Goal: Task Accomplishment & Management: Use online tool/utility

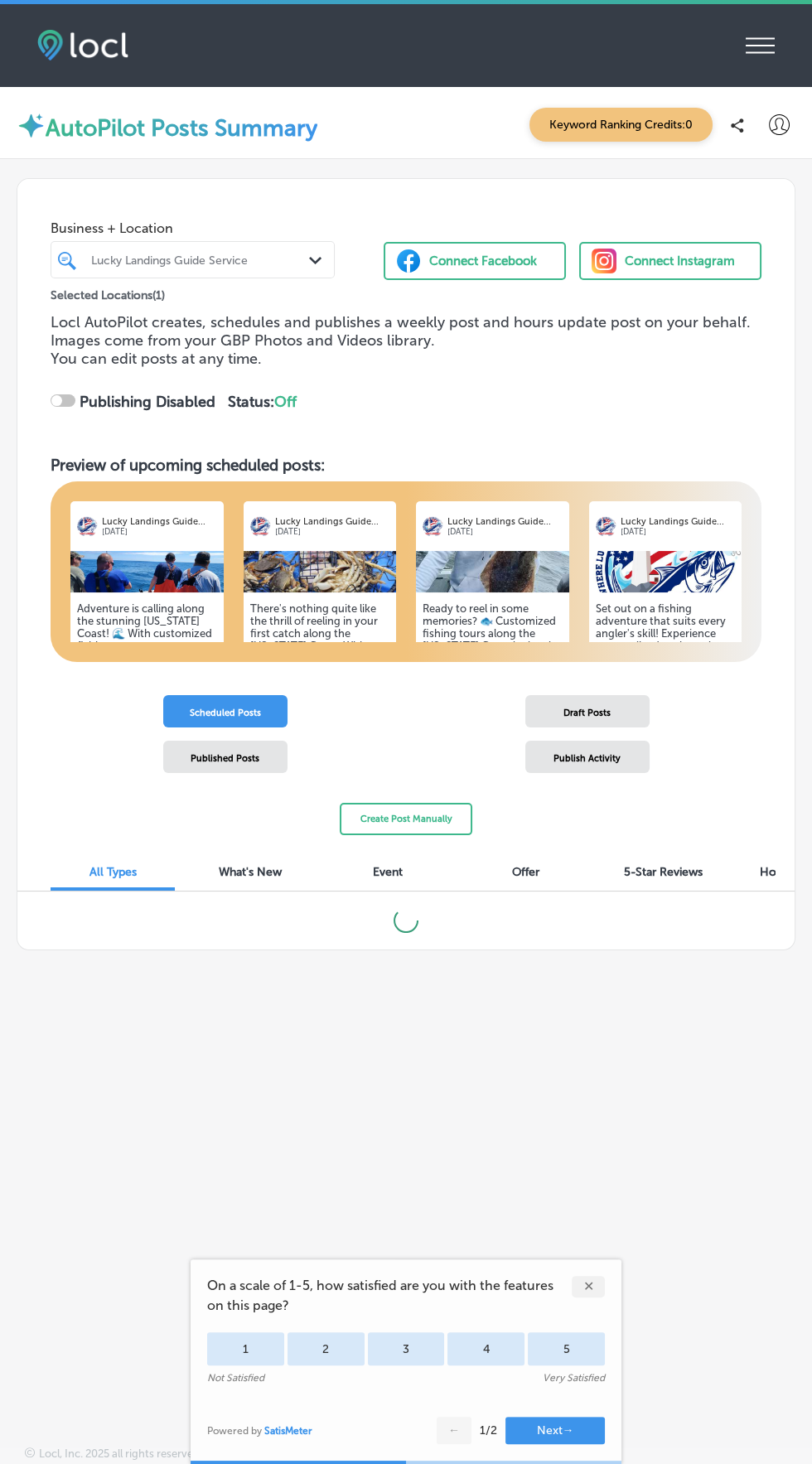
checkbox input "true"
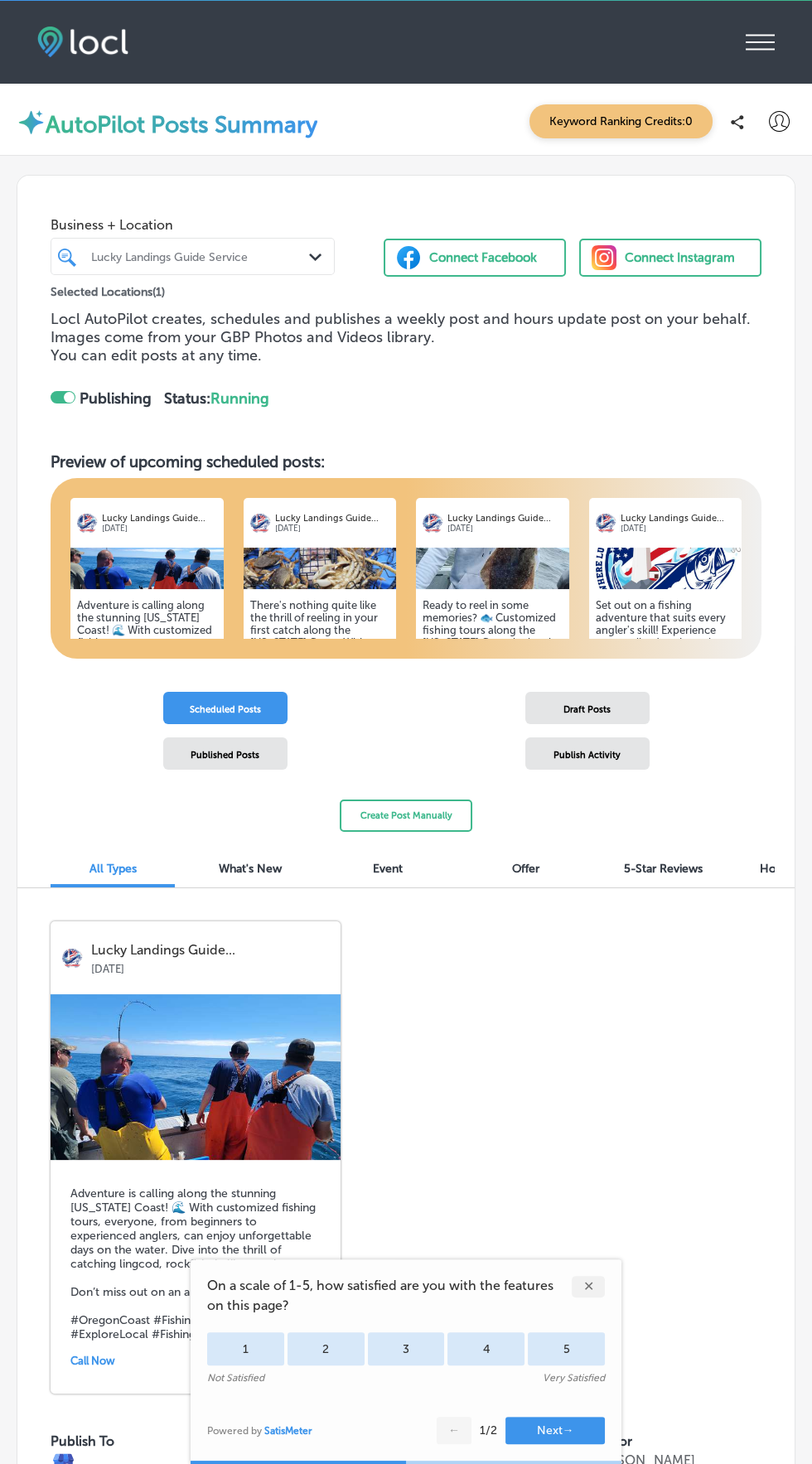
click at [67, 31] on img at bounding box center [83, 41] width 91 height 31
click at [764, 41] on icon at bounding box center [760, 42] width 29 height 16
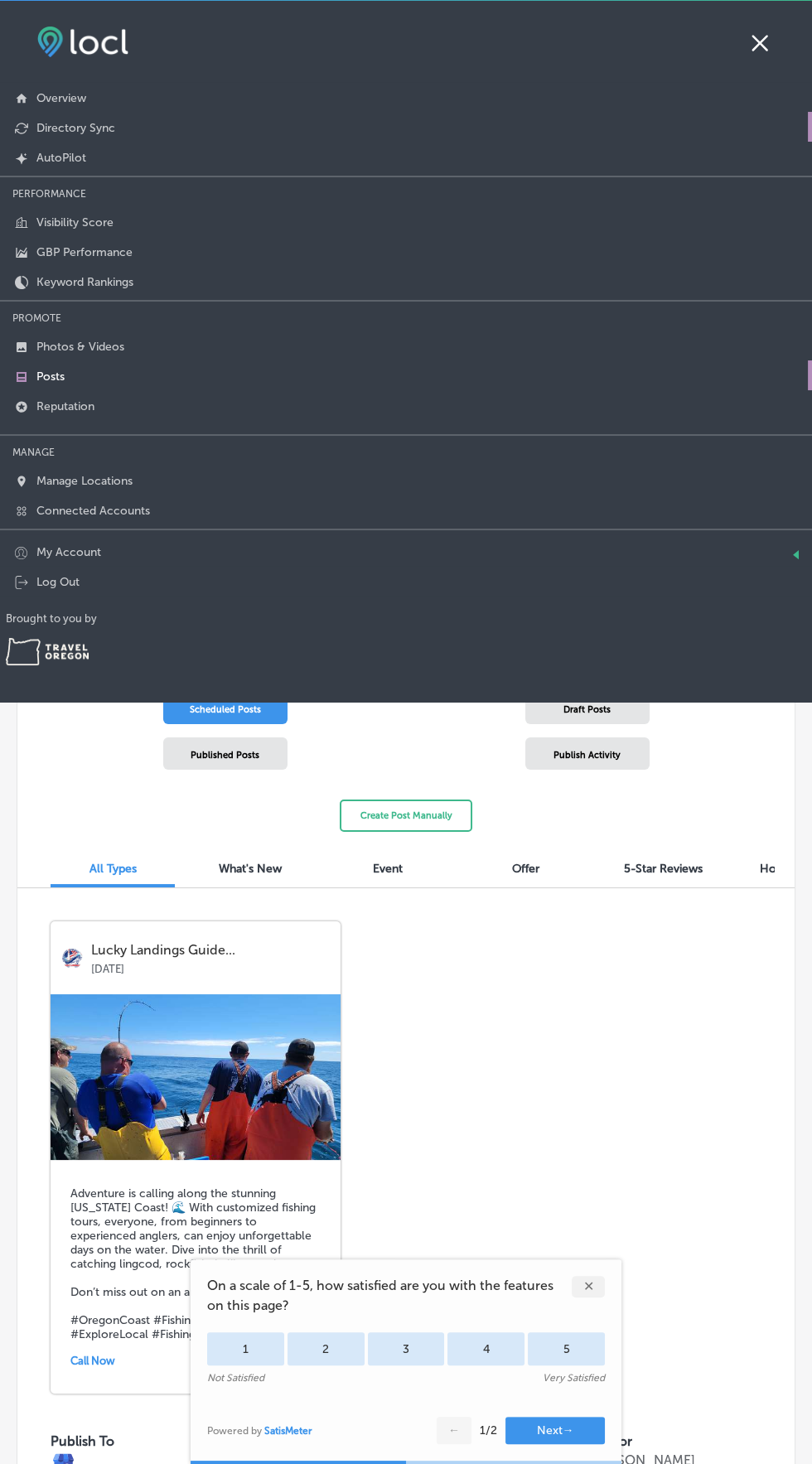
click at [109, 121] on p "Directory Sync" at bounding box center [75, 128] width 79 height 14
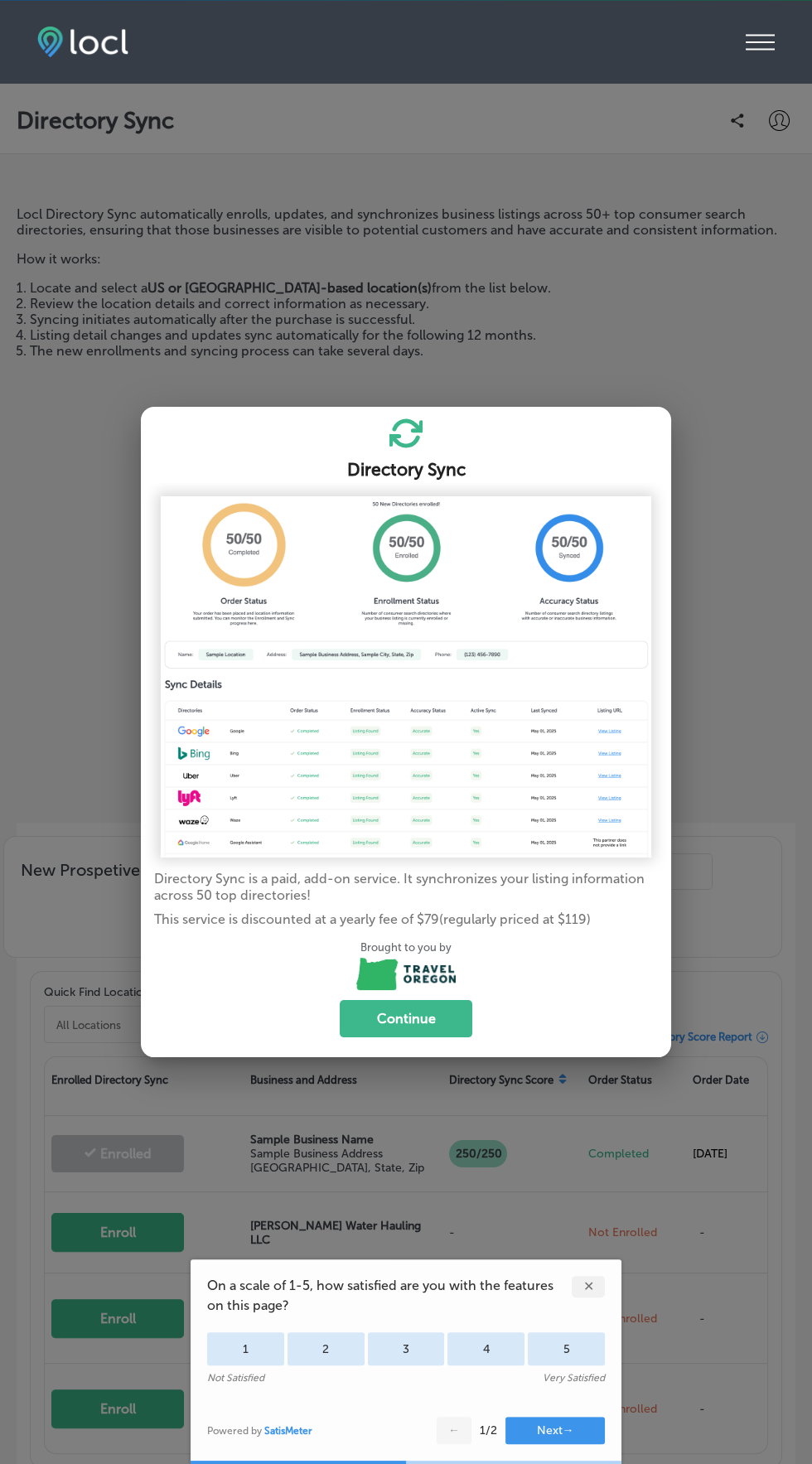
click at [682, 320] on div at bounding box center [406, 732] width 812 height 1464
click at [586, 1297] on div "✕" at bounding box center [588, 1287] width 33 height 22
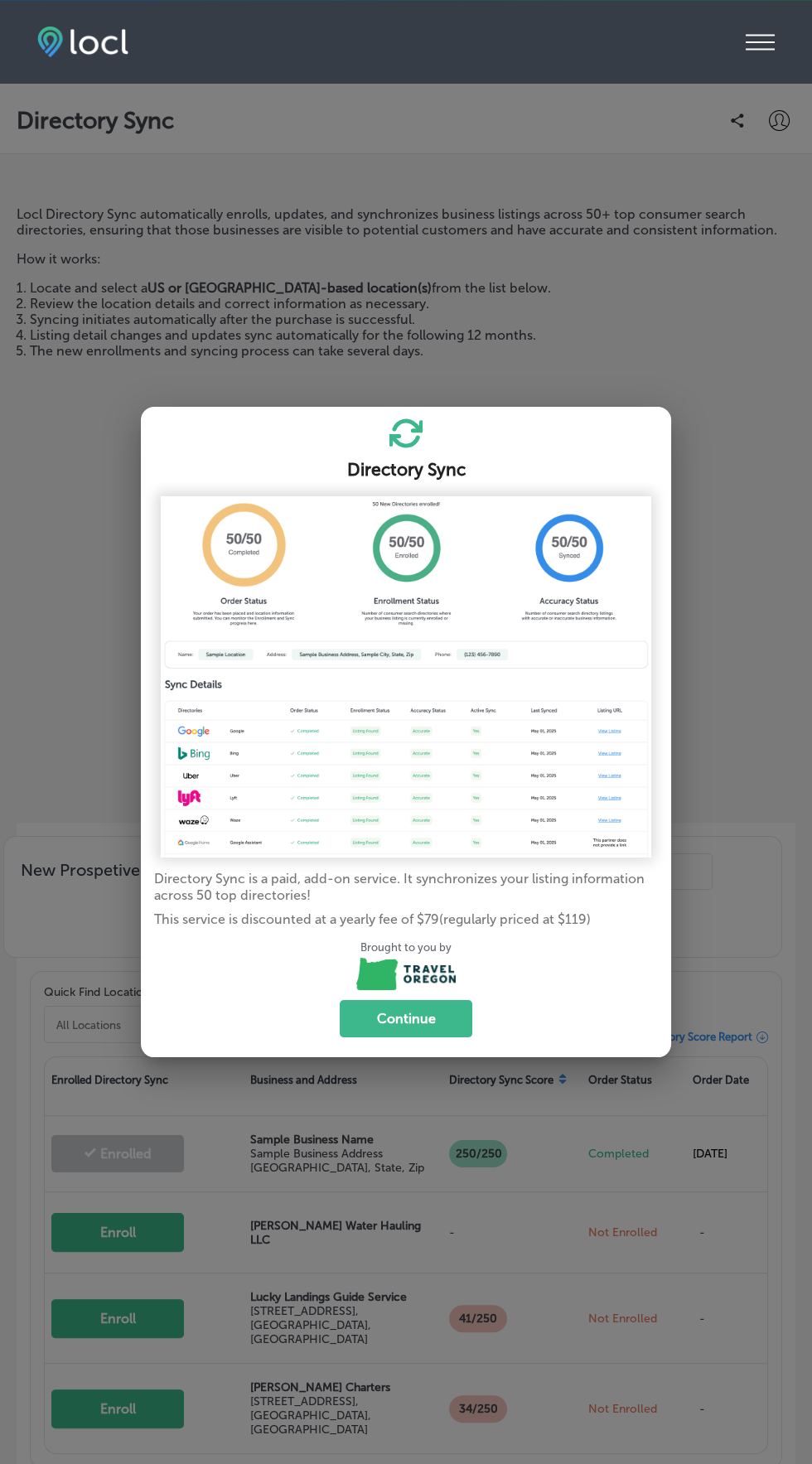
click at [520, 292] on div at bounding box center [406, 732] width 812 height 1464
click at [760, 43] on icon "iconmonstr-menu-thin copy Created with Sketch." at bounding box center [760, 42] width 29 height 25
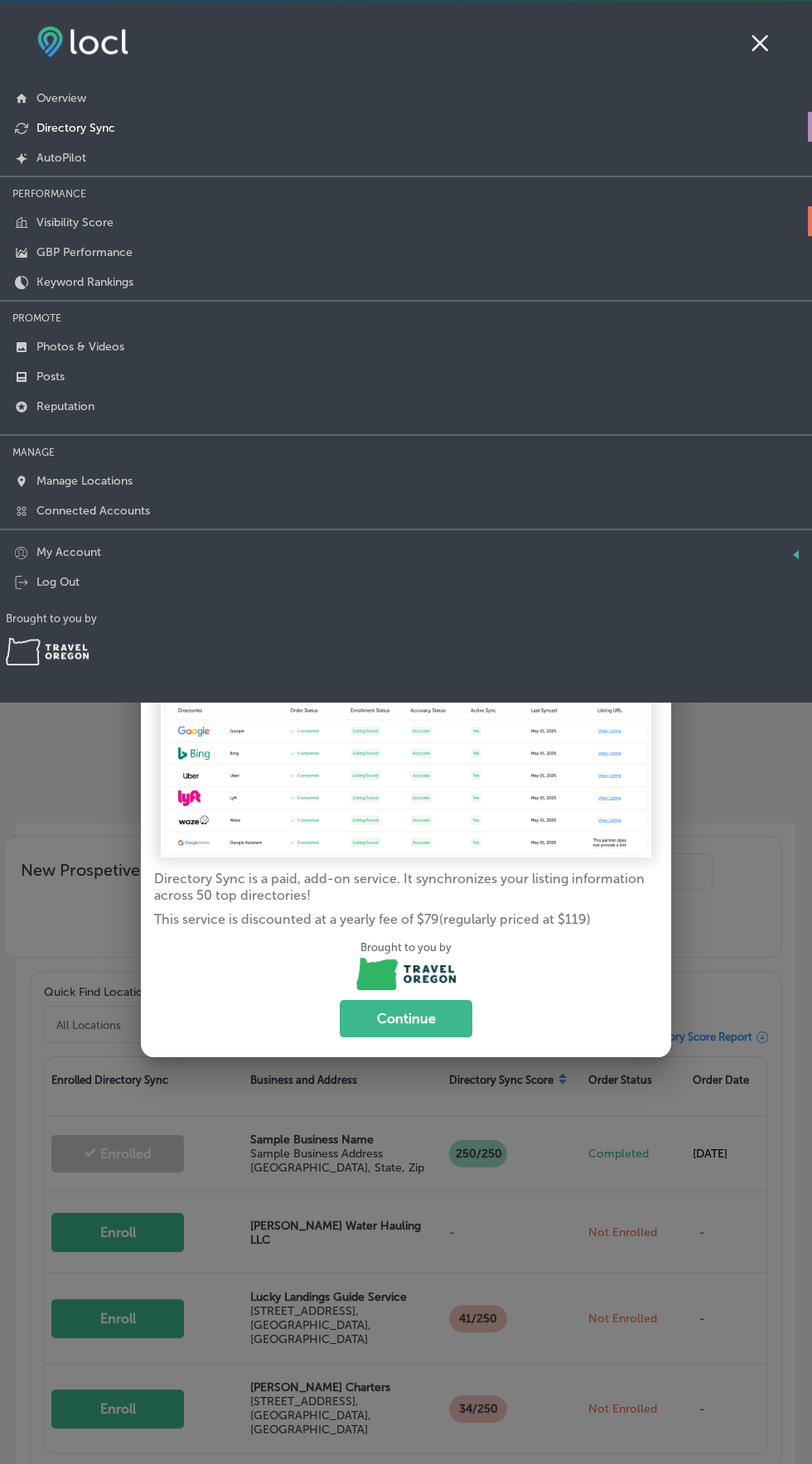
click at [78, 225] on p "Visibility Score" at bounding box center [75, 222] width 77 height 14
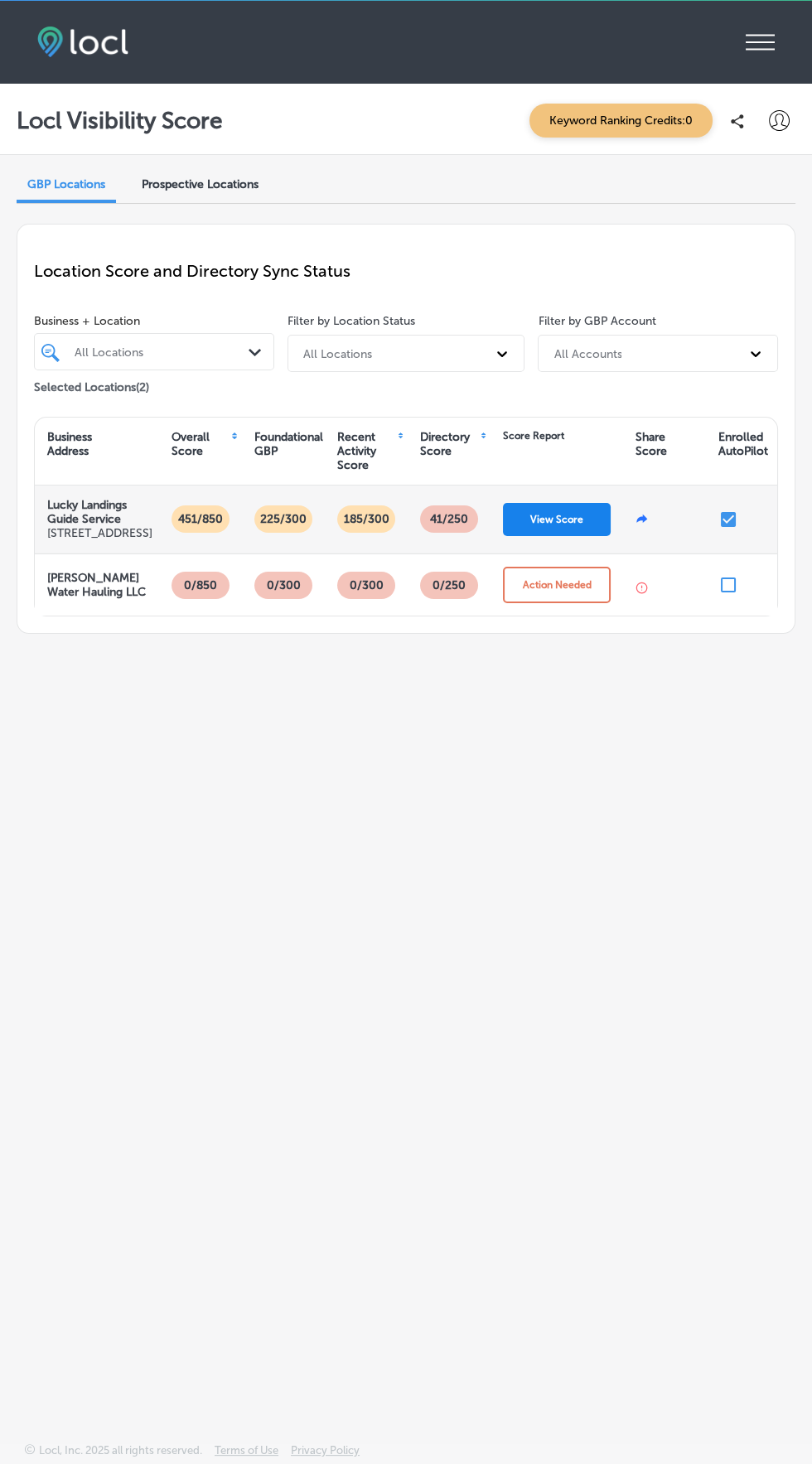
click at [568, 531] on button "View Score" at bounding box center [557, 519] width 108 height 33
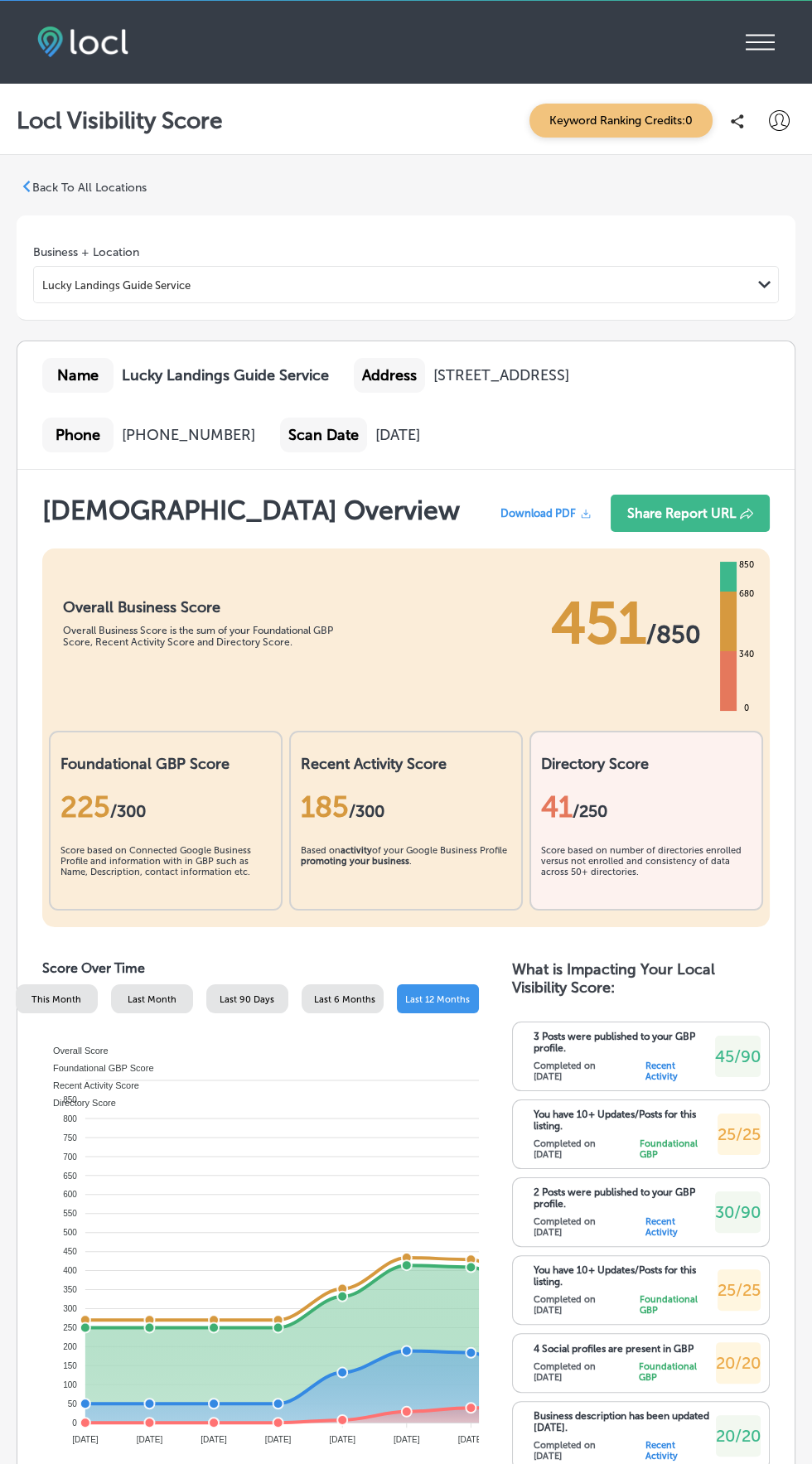
click at [672, 824] on div "41 /250" at bounding box center [646, 807] width 210 height 68
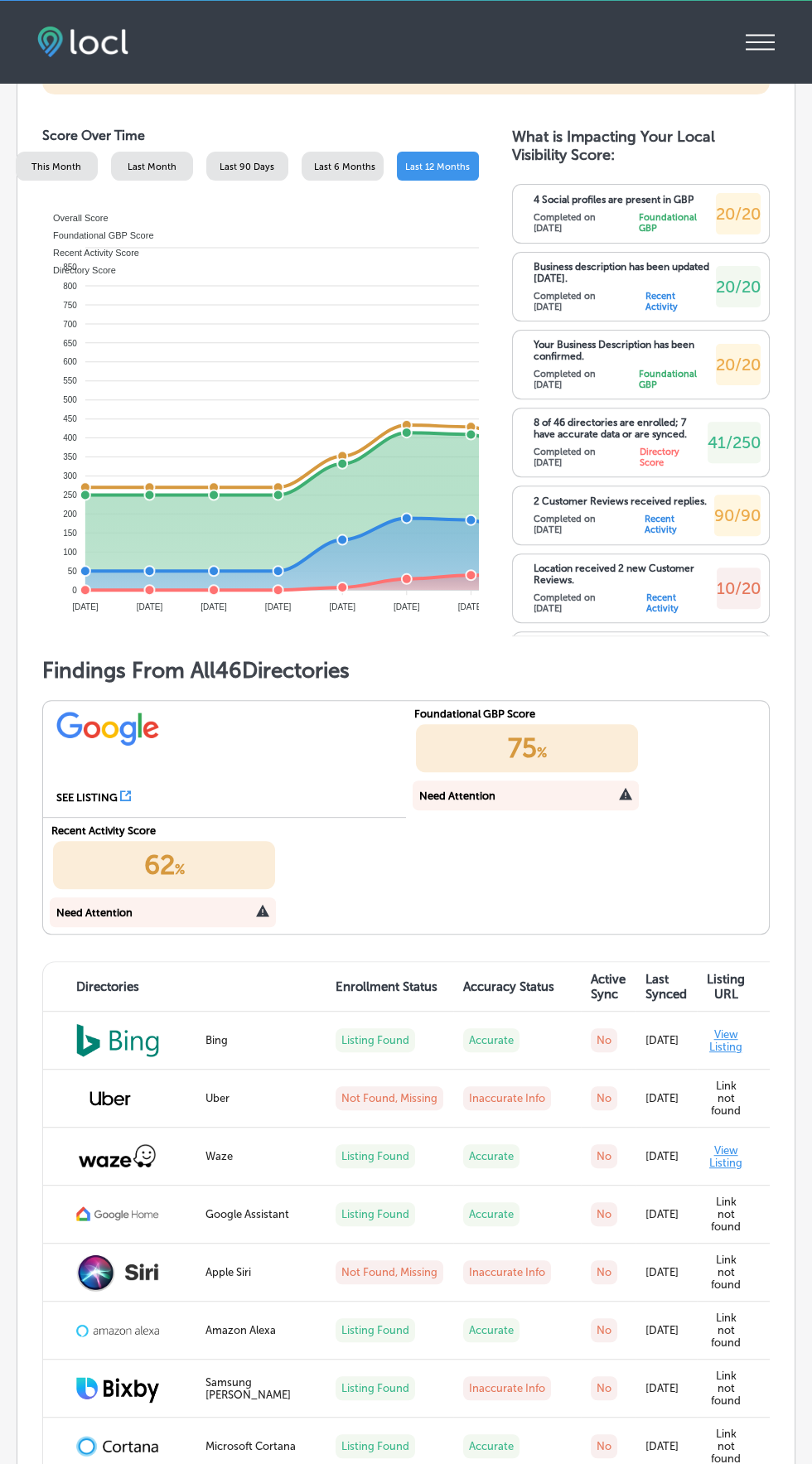
scroll to position [837, 0]
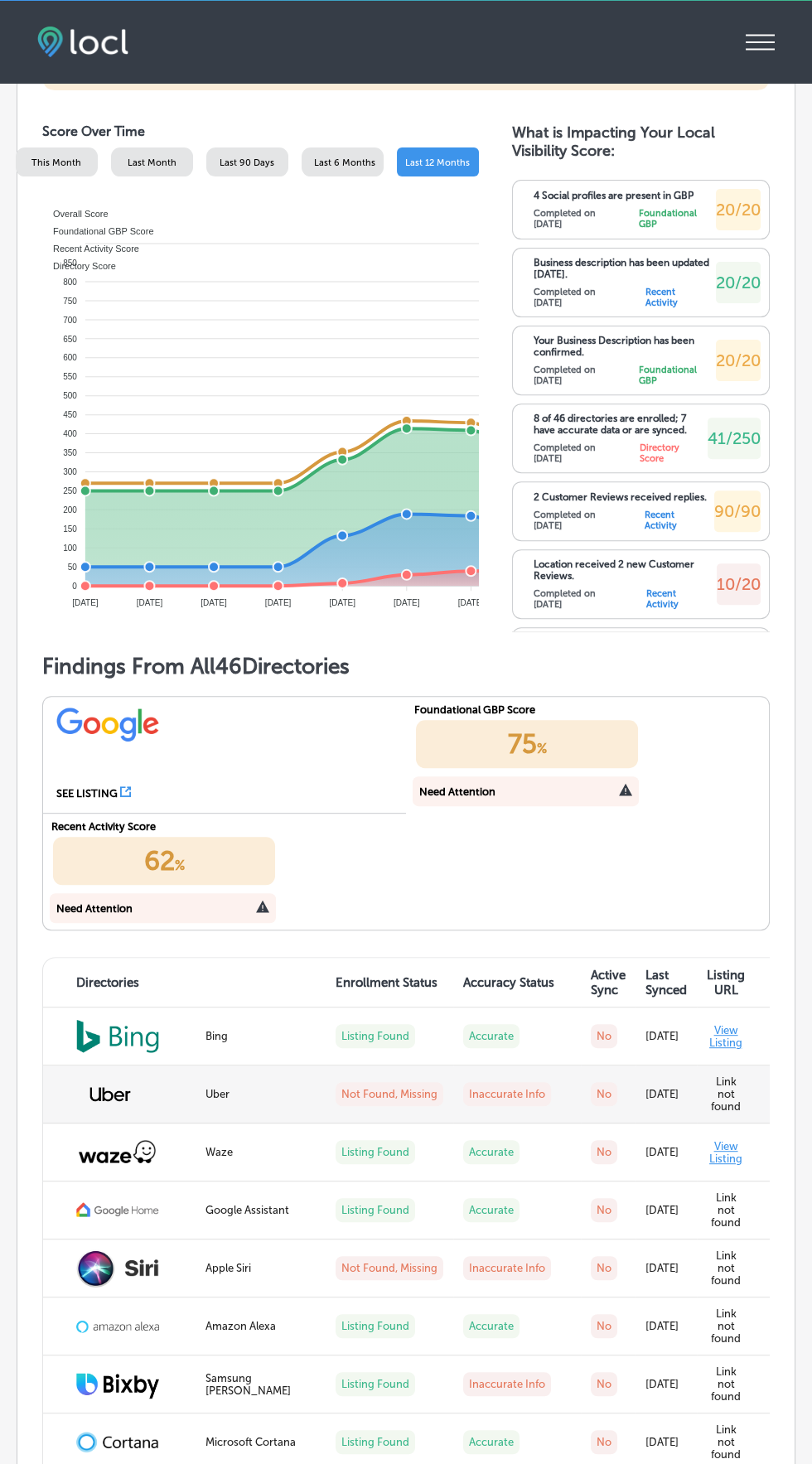
click at [141, 1110] on img at bounding box center [110, 1094] width 68 height 41
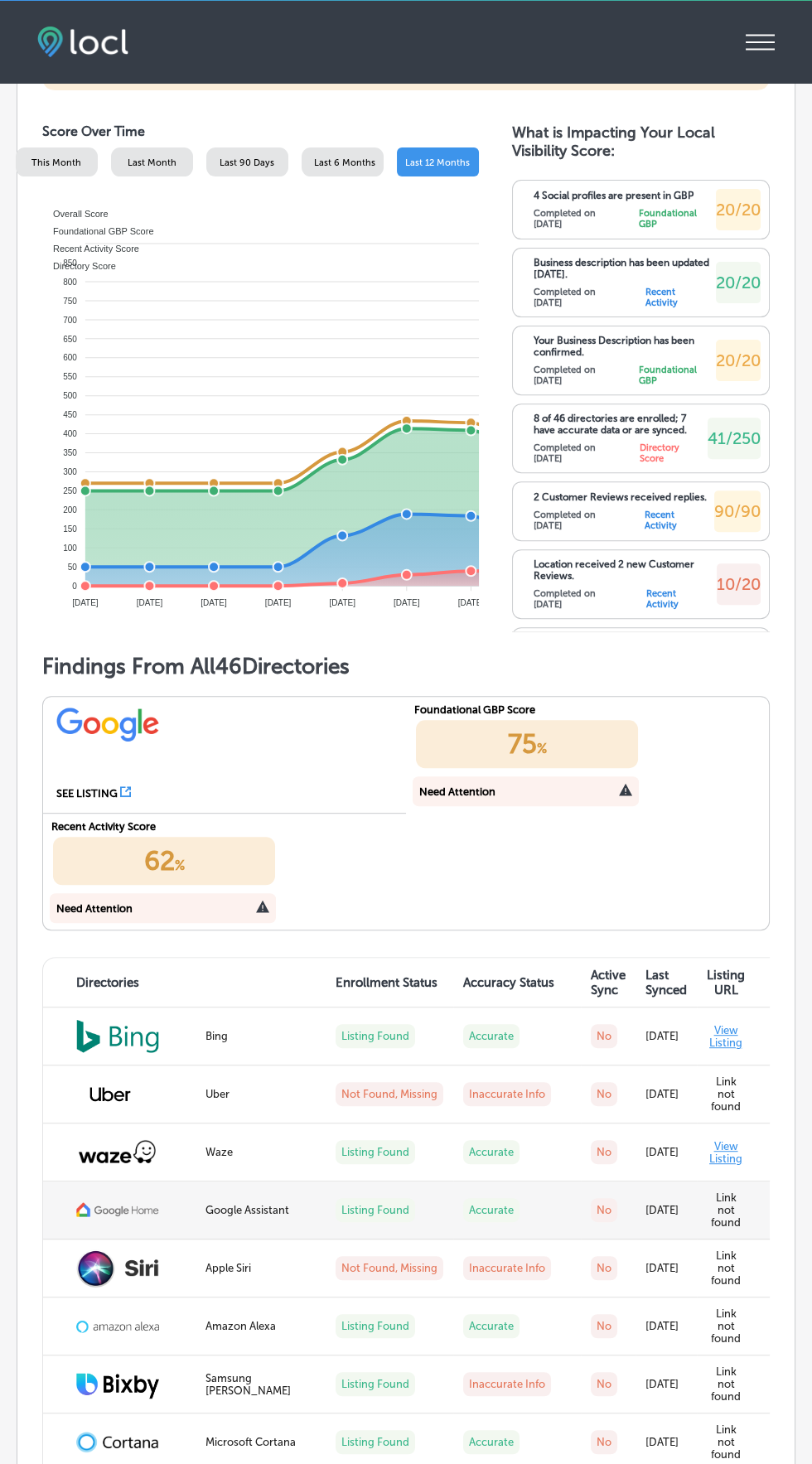
click at [144, 1208] on img at bounding box center [118, 1210] width 83 height 17
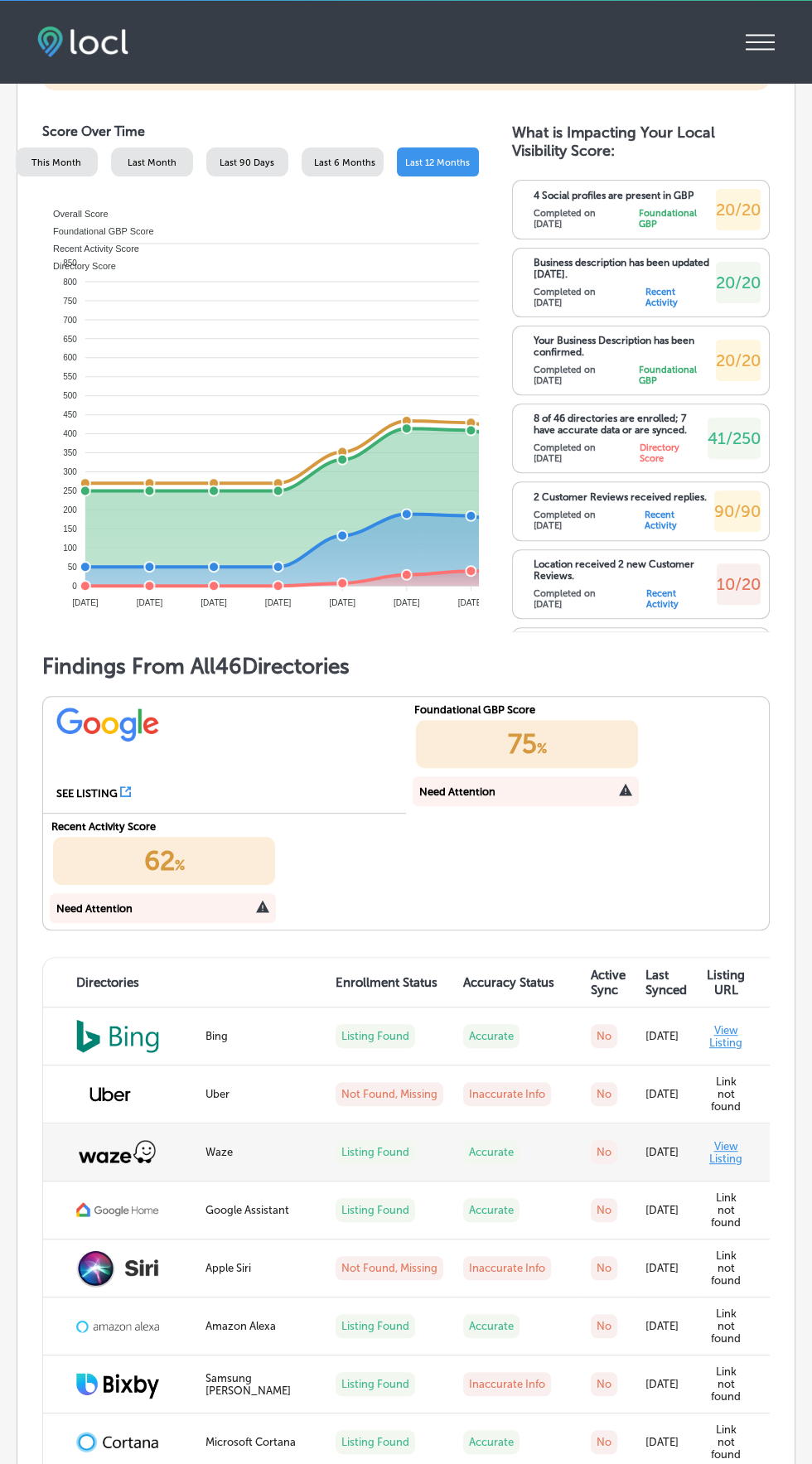
click at [141, 1150] on img at bounding box center [118, 1152] width 83 height 27
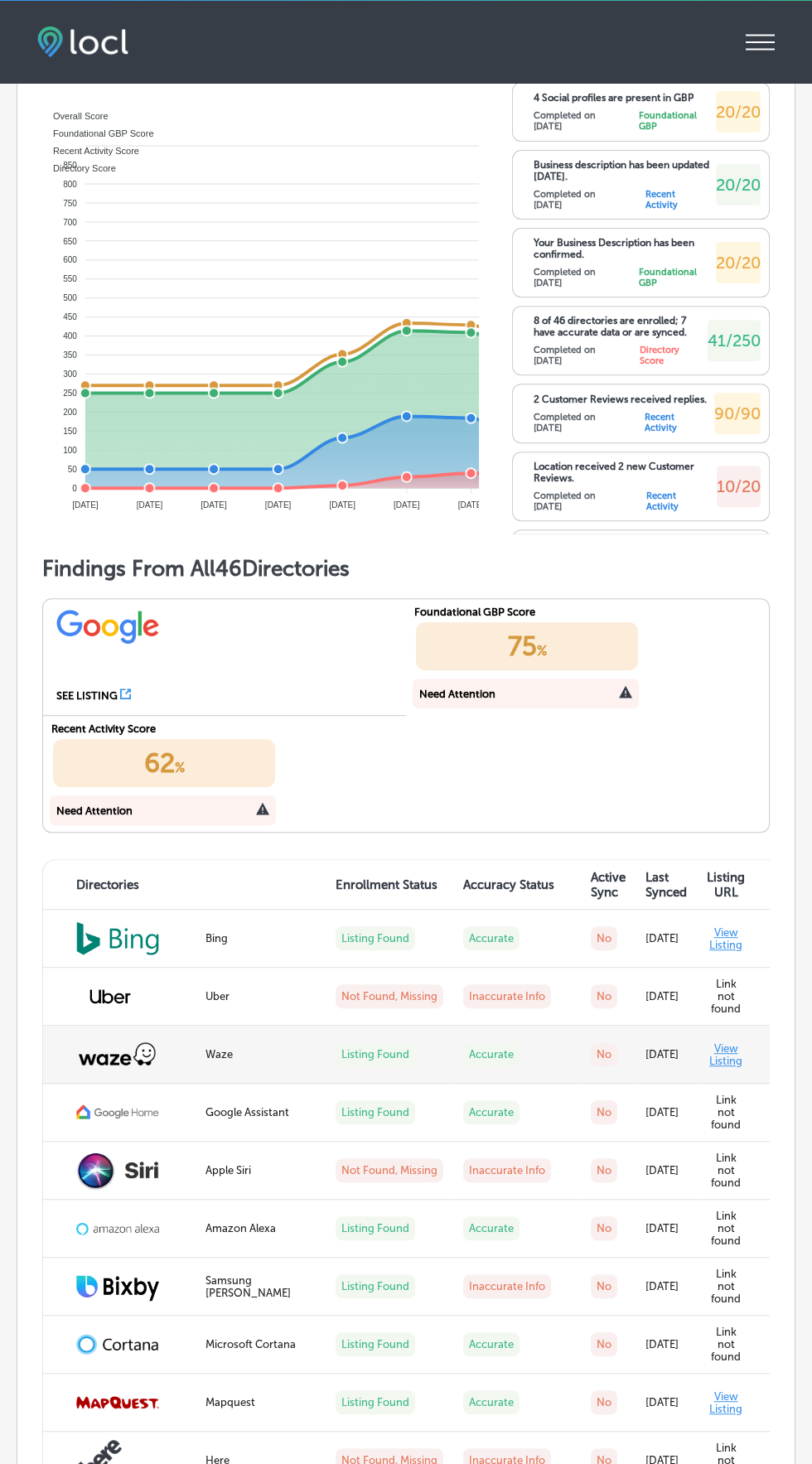
scroll to position [945, 0]
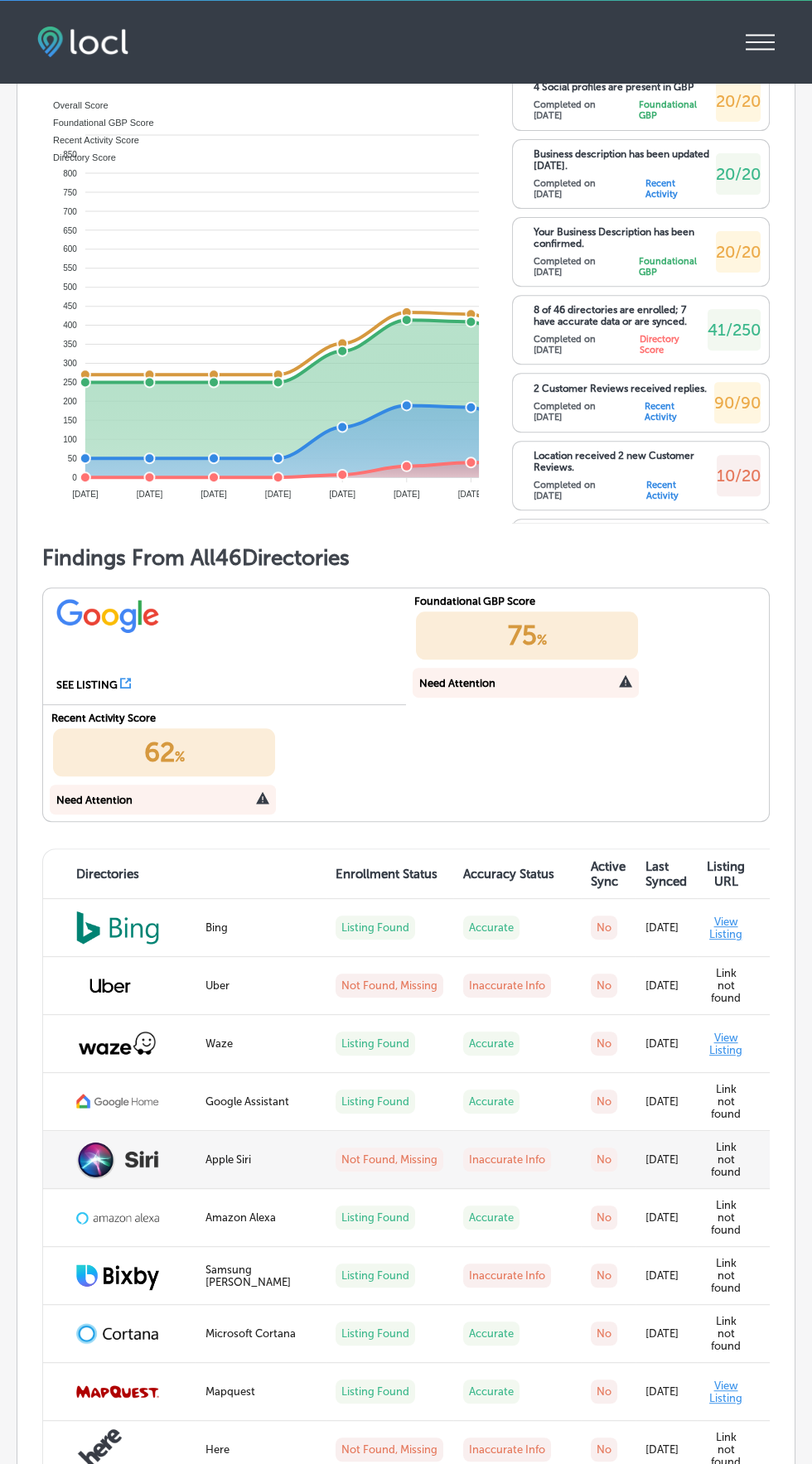
click at [141, 1153] on img at bounding box center [118, 1159] width 83 height 39
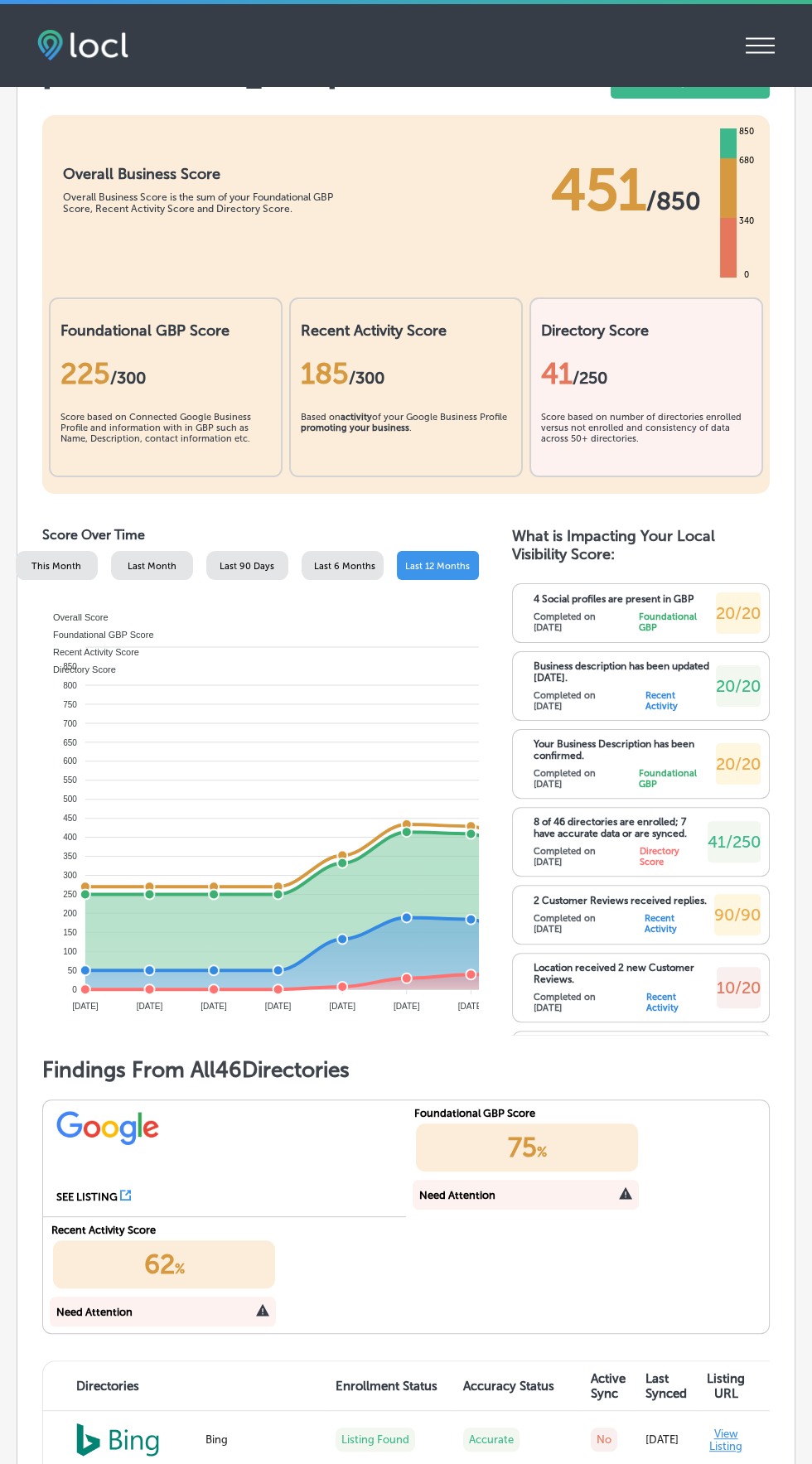
scroll to position [430, 0]
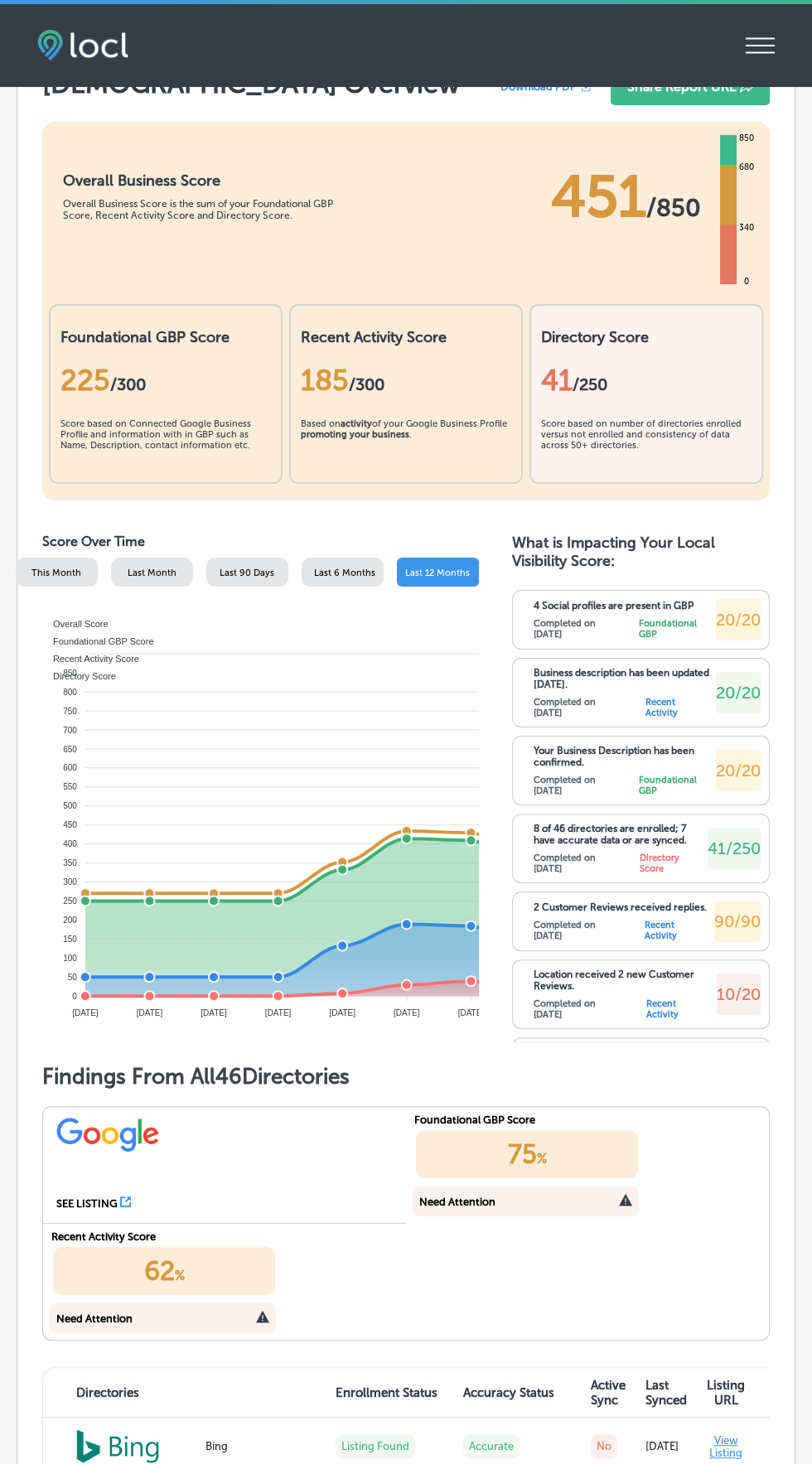
click at [701, 384] on div "41 /250" at bounding box center [646, 380] width 210 height 35
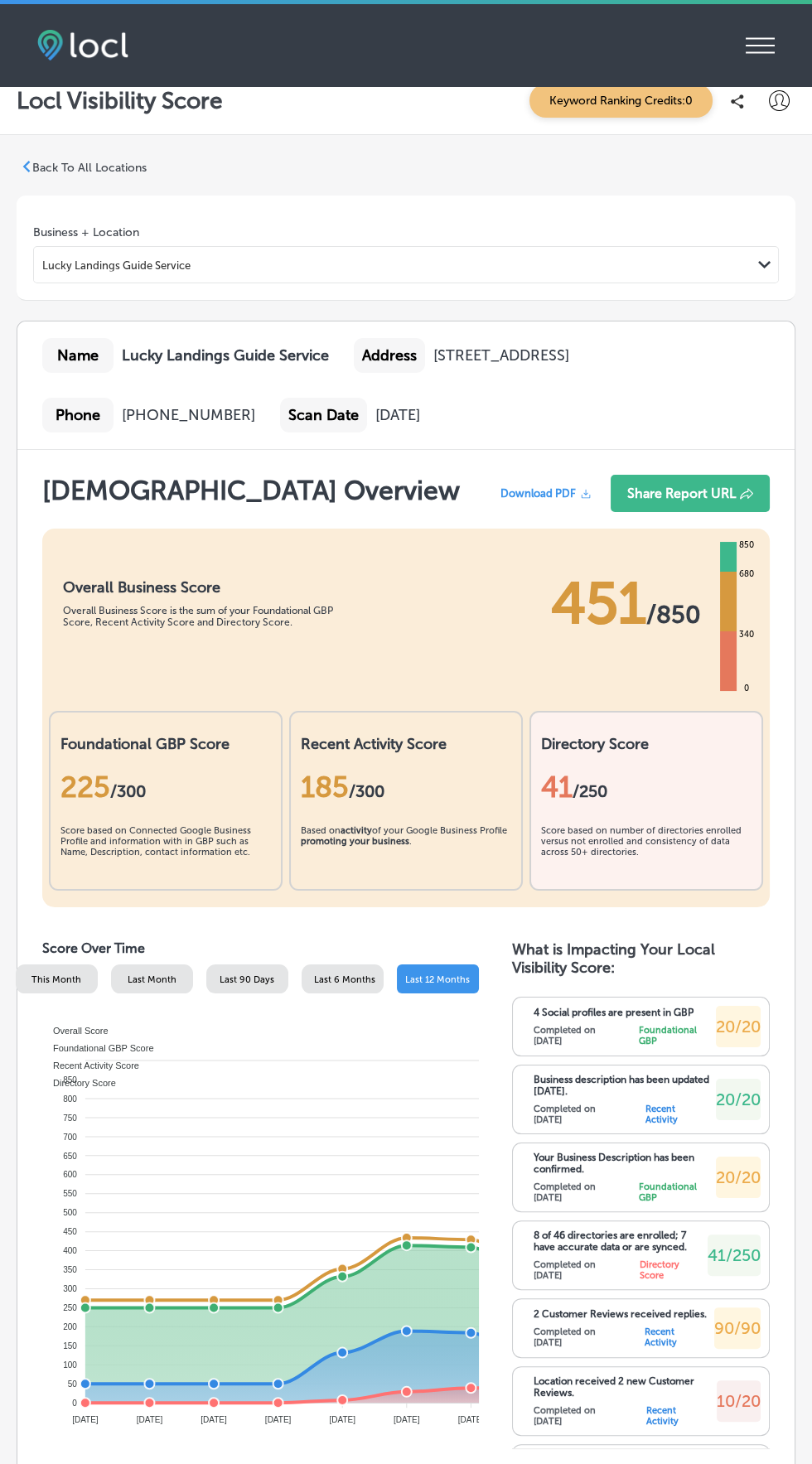
scroll to position [0, 0]
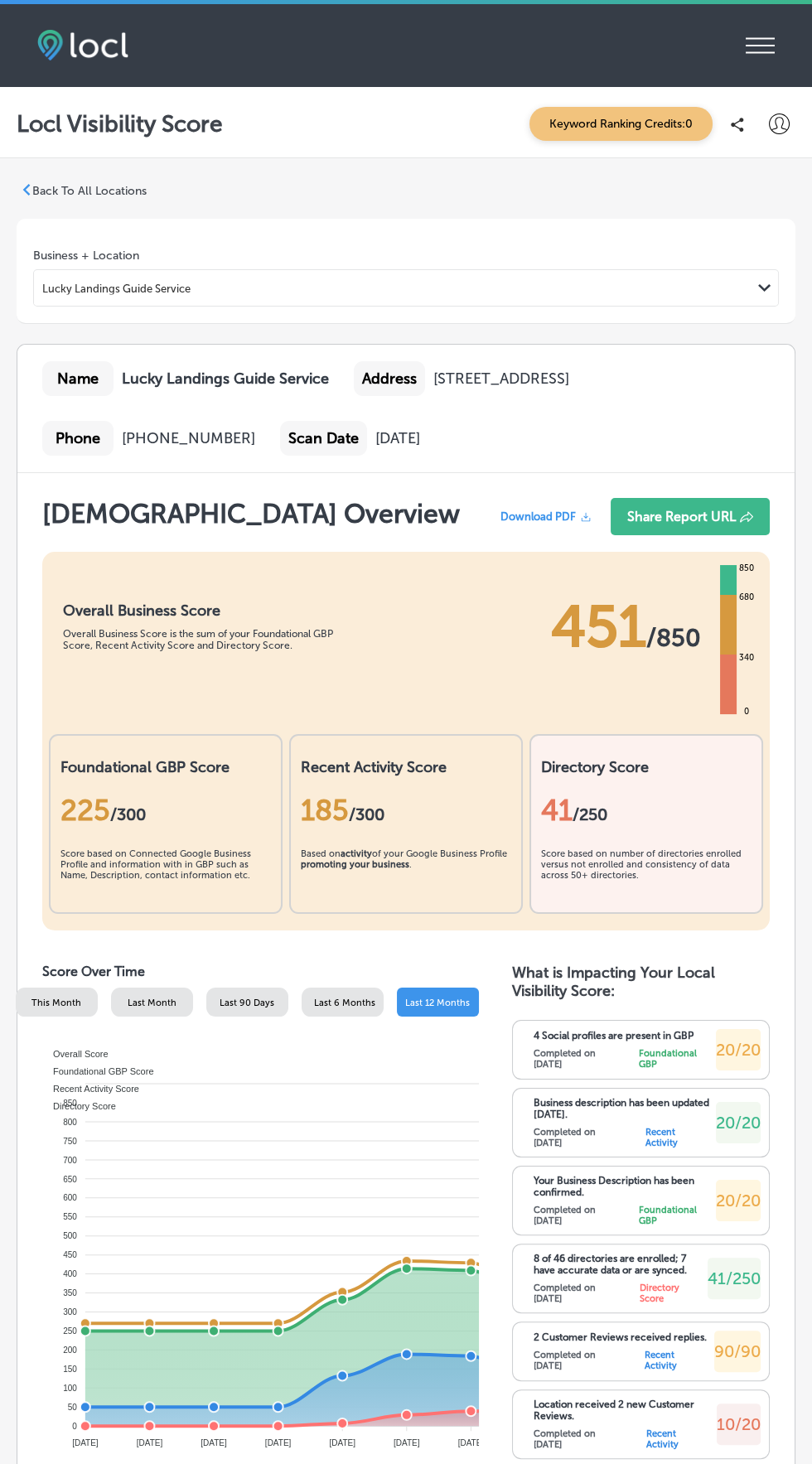
click at [763, 41] on icon "iconmonstr-menu-thin copy Created with Sketch." at bounding box center [760, 46] width 29 height 25
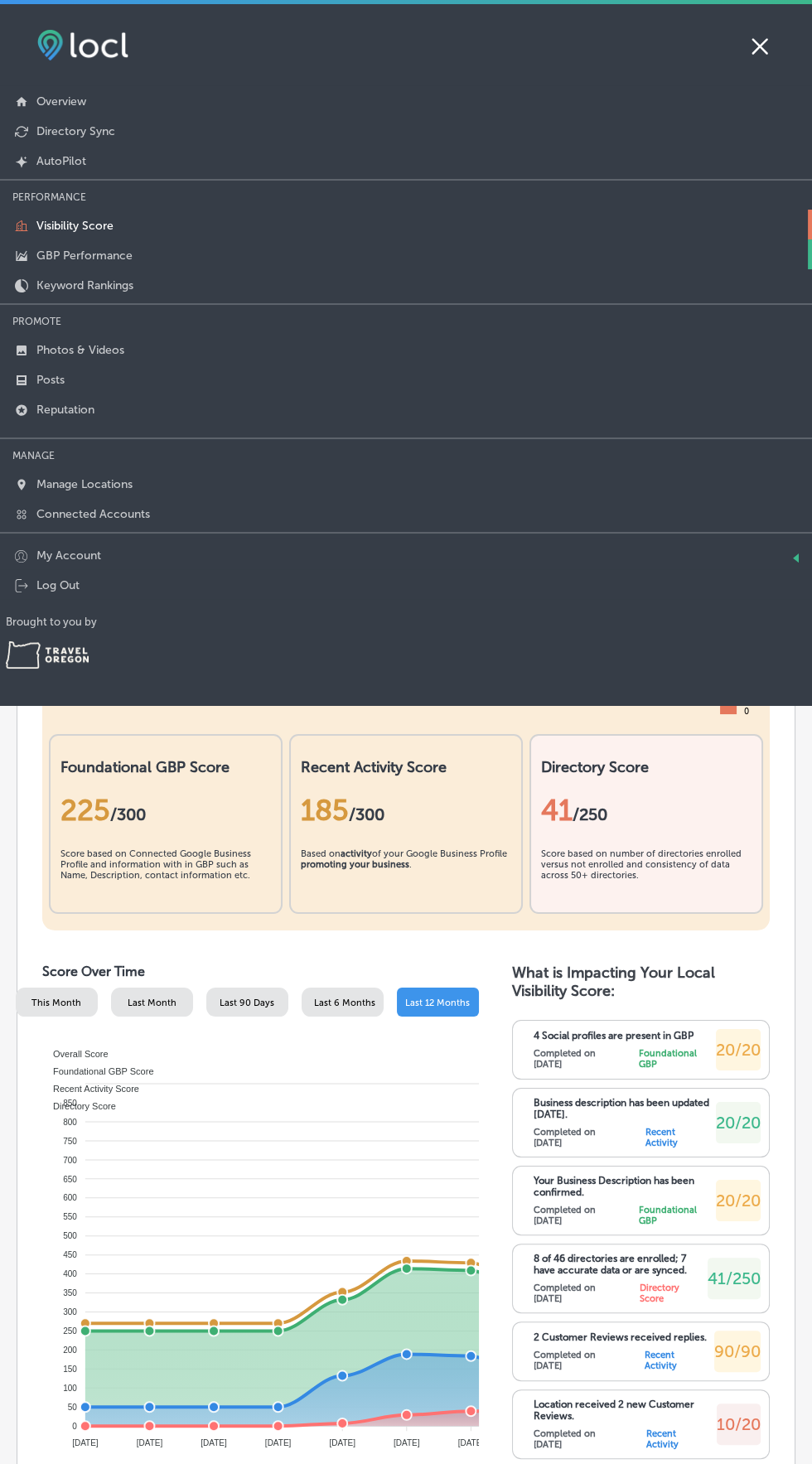
click at [112, 254] on p "GBP Performance" at bounding box center [85, 255] width 96 height 14
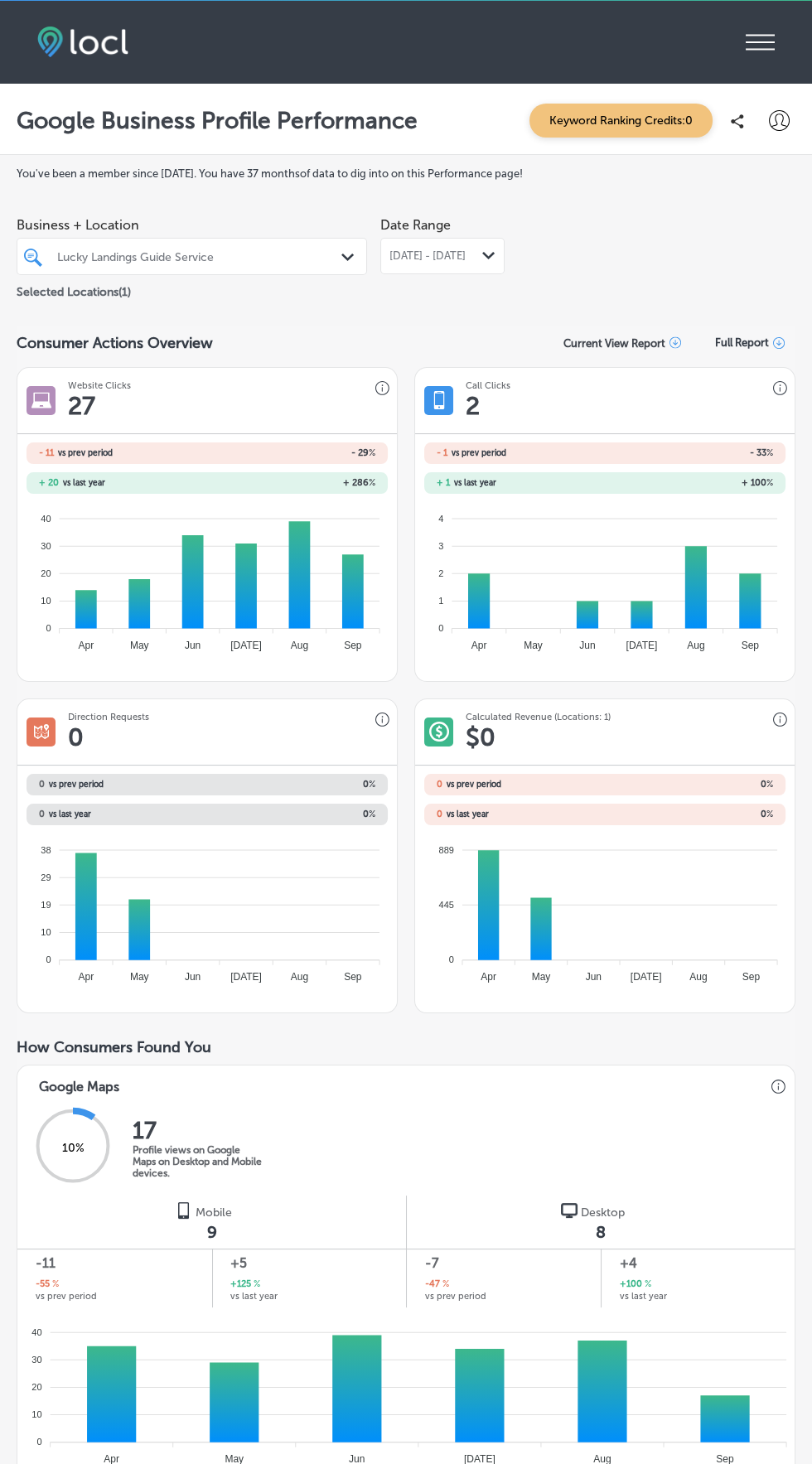
click at [756, 40] on icon "iconmonstr-menu-thin copy Created with Sketch." at bounding box center [760, 42] width 29 height 25
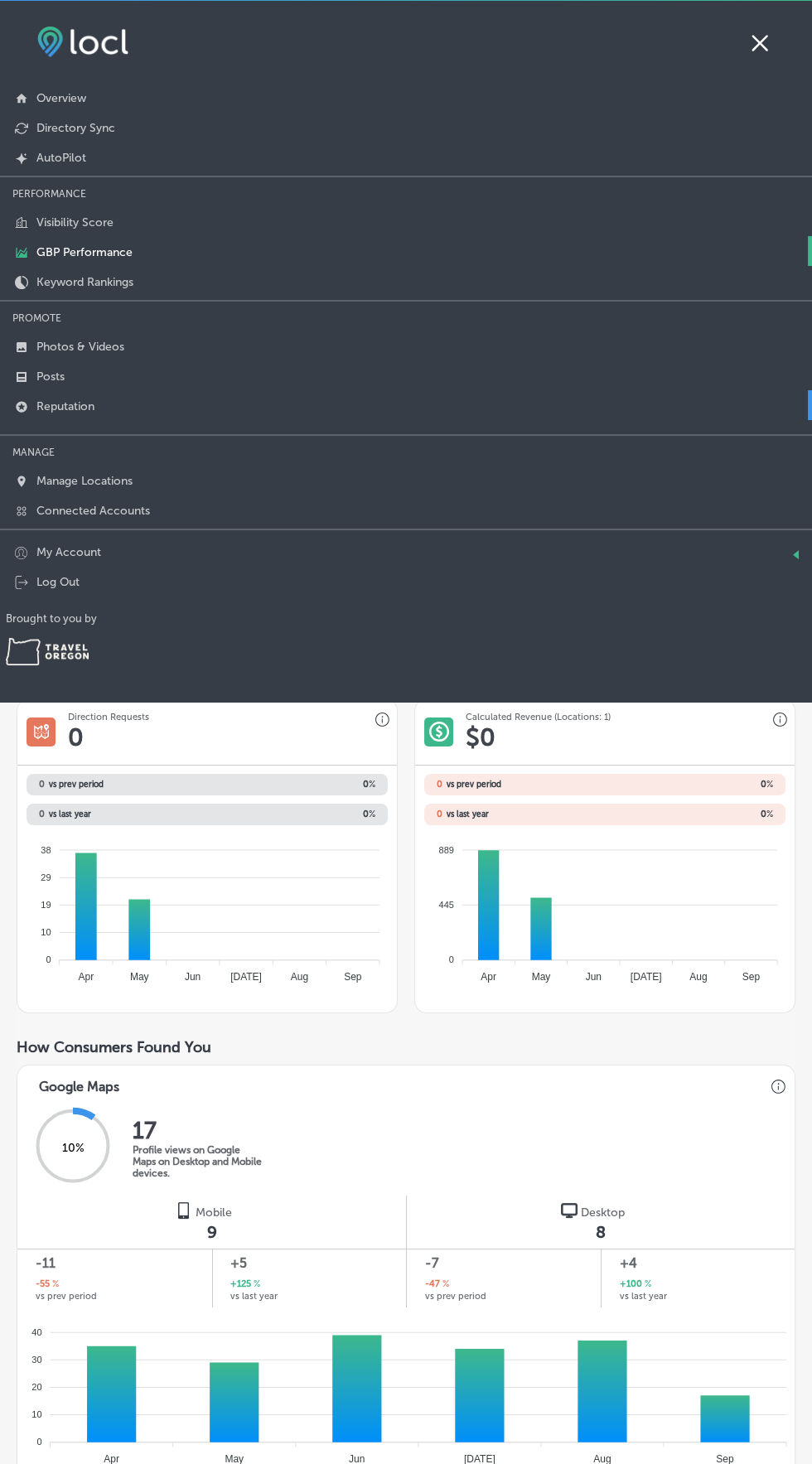
click at [84, 411] on link "Reputation" at bounding box center [406, 405] width 812 height 30
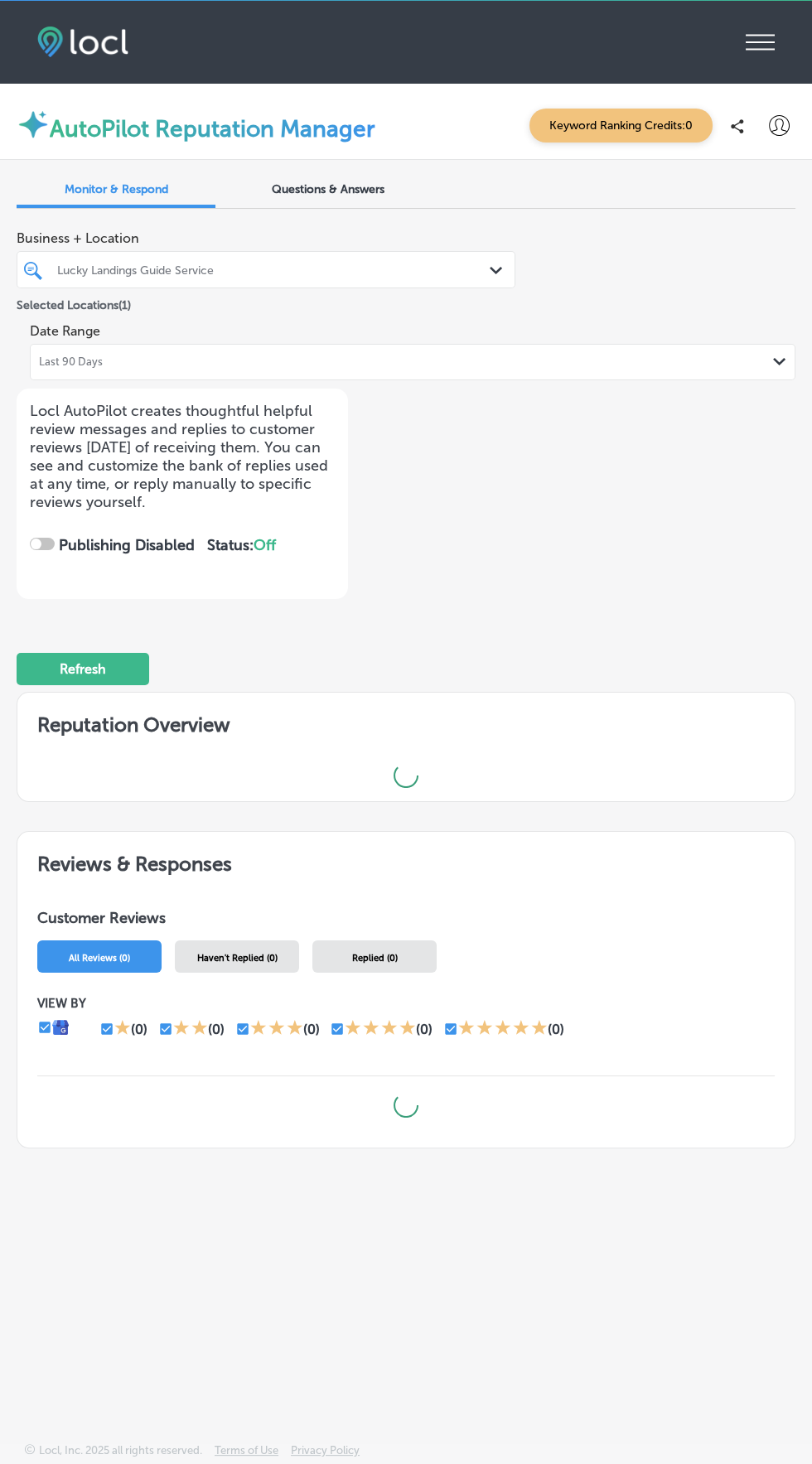
checkbox input "true"
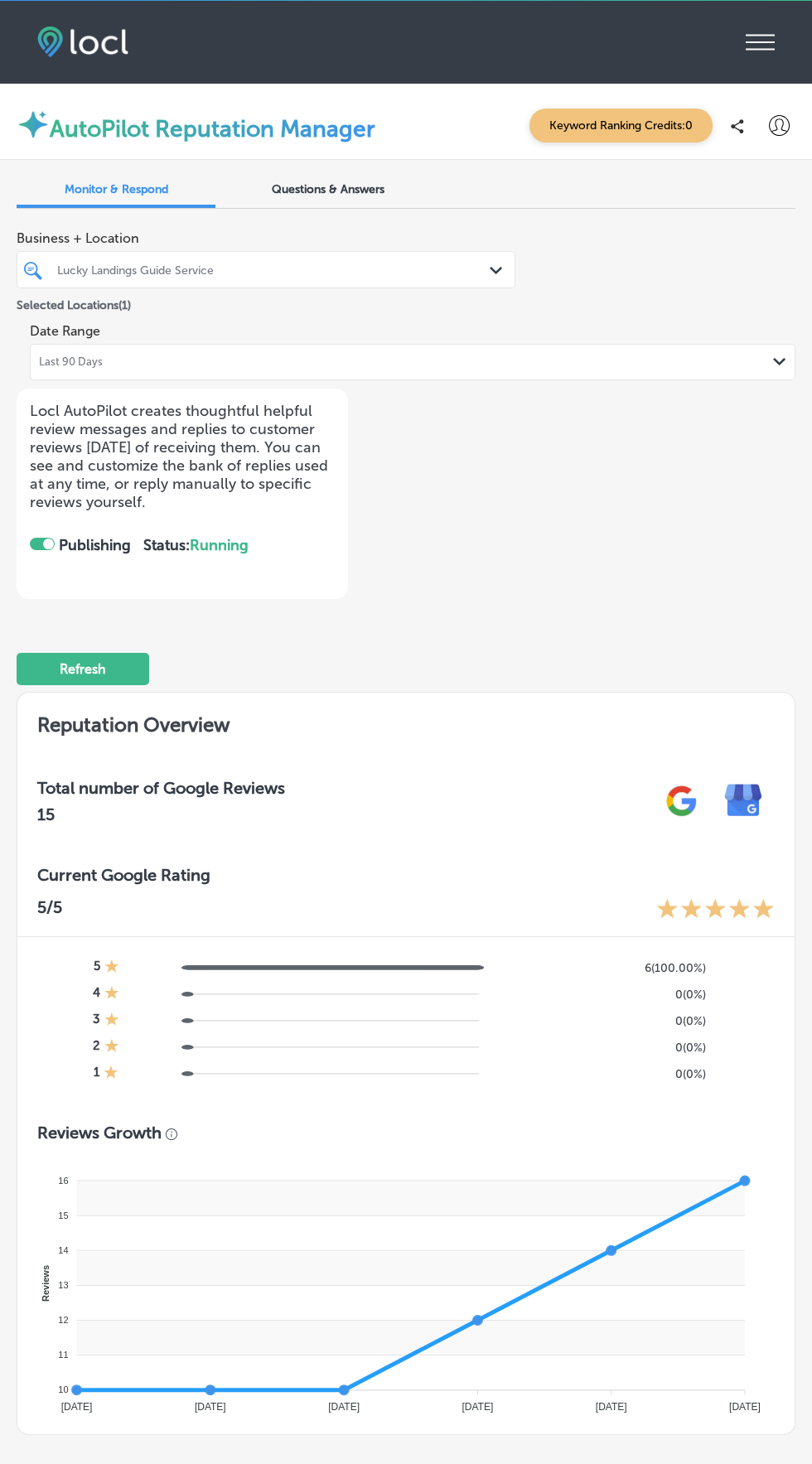
click at [363, 189] on span "Questions & Answers" at bounding box center [328, 189] width 113 height 14
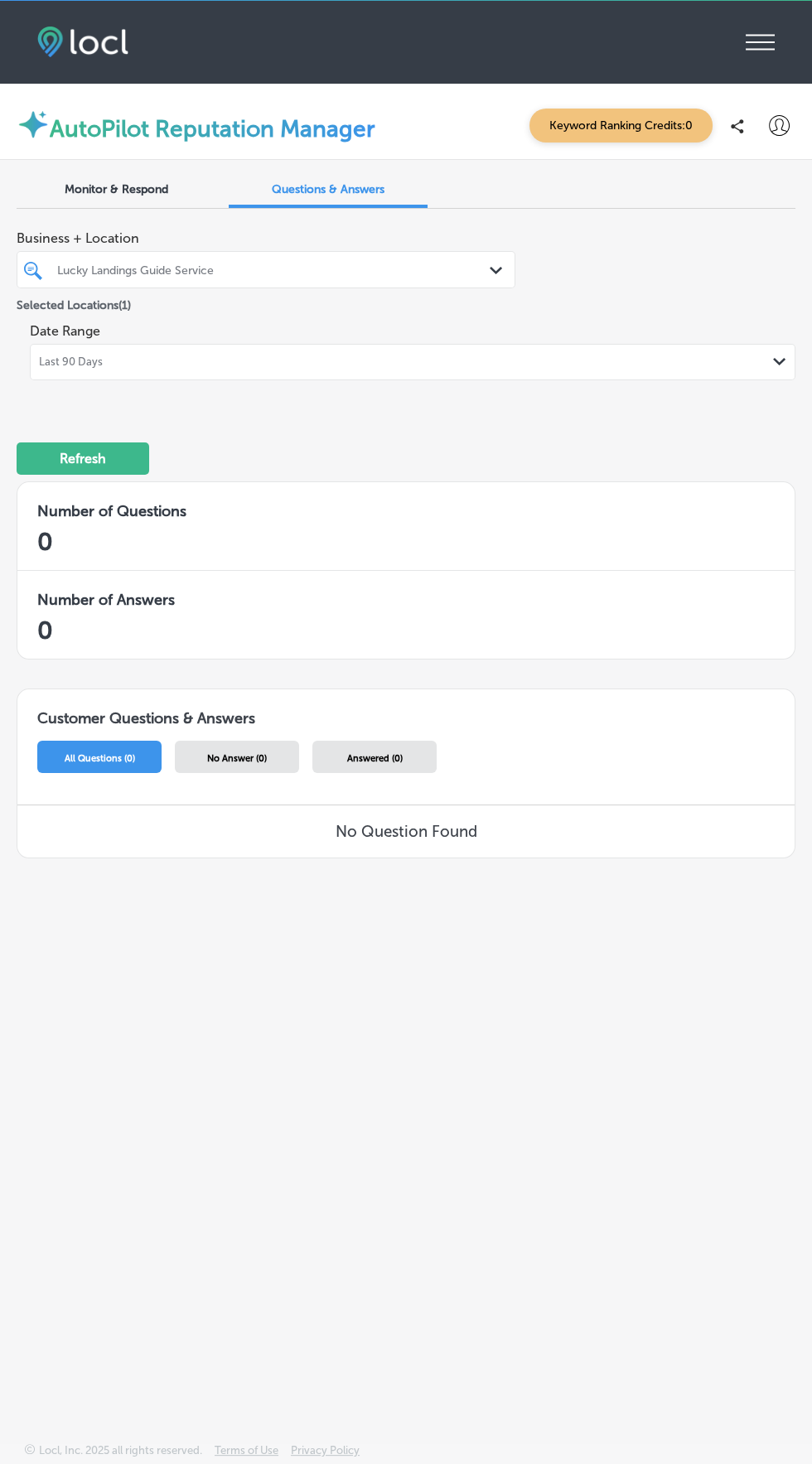
click at [759, 41] on icon at bounding box center [760, 42] width 29 height 16
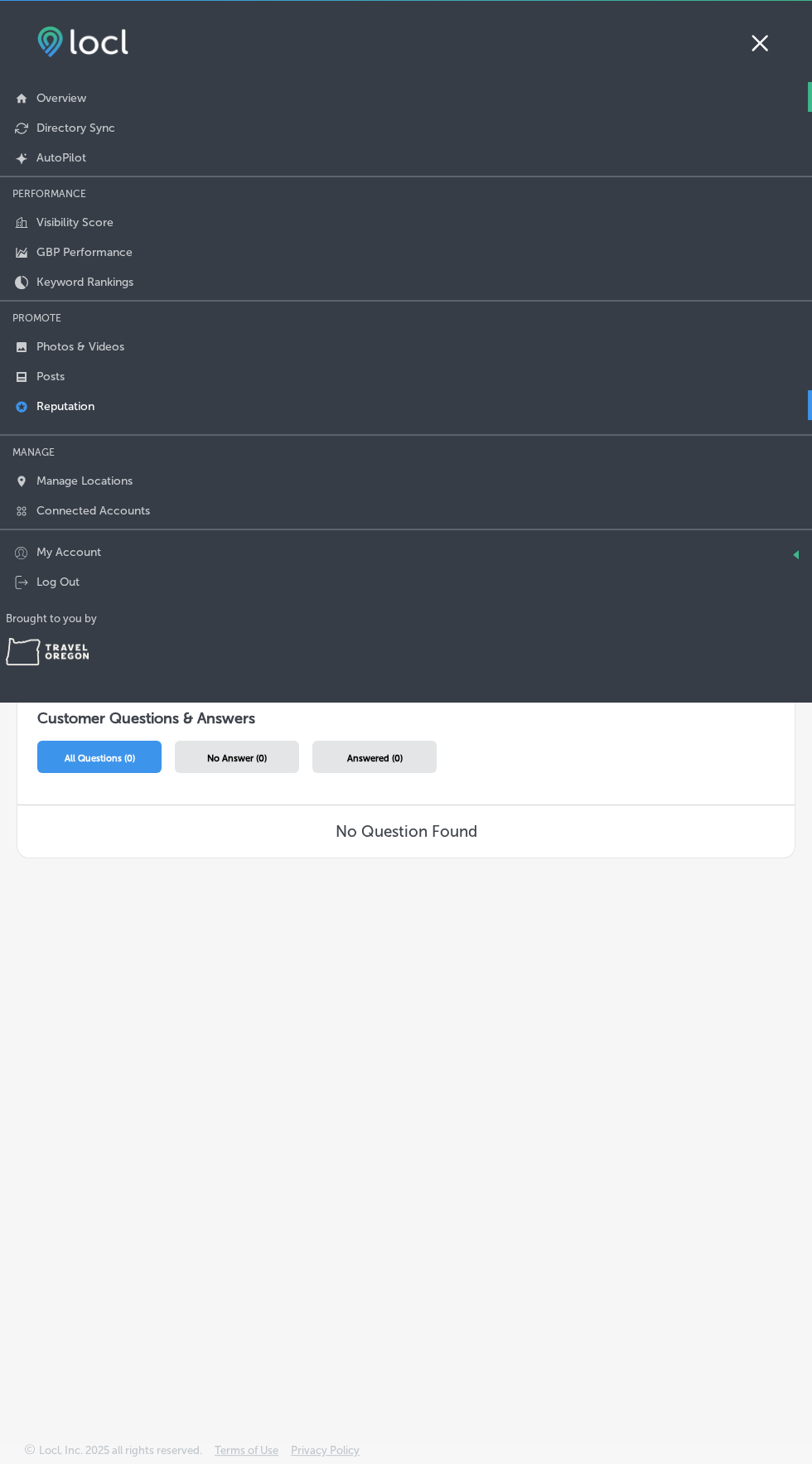
click at [45, 91] on p "Overview" at bounding box center [61, 98] width 50 height 14
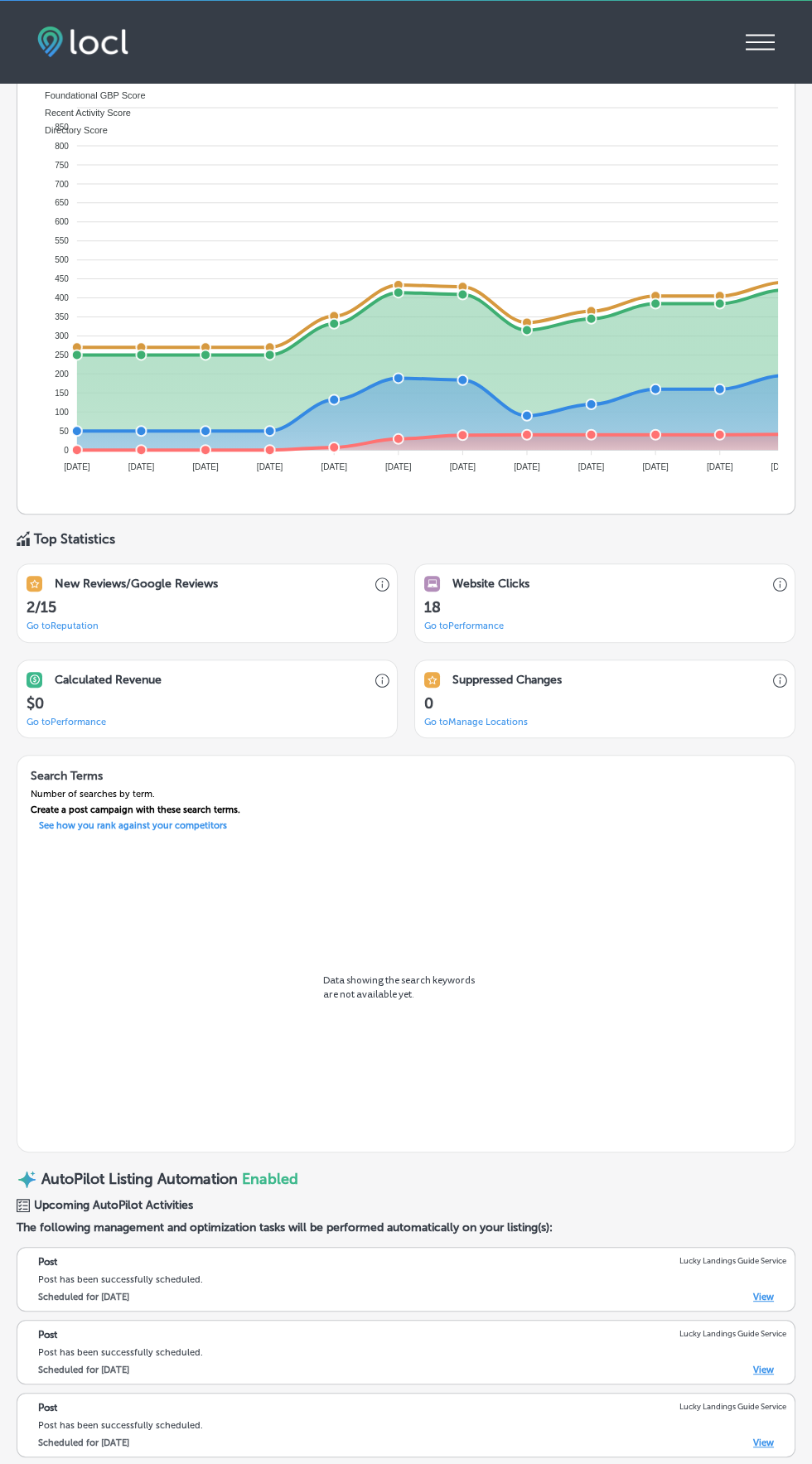
scroll to position [749, 0]
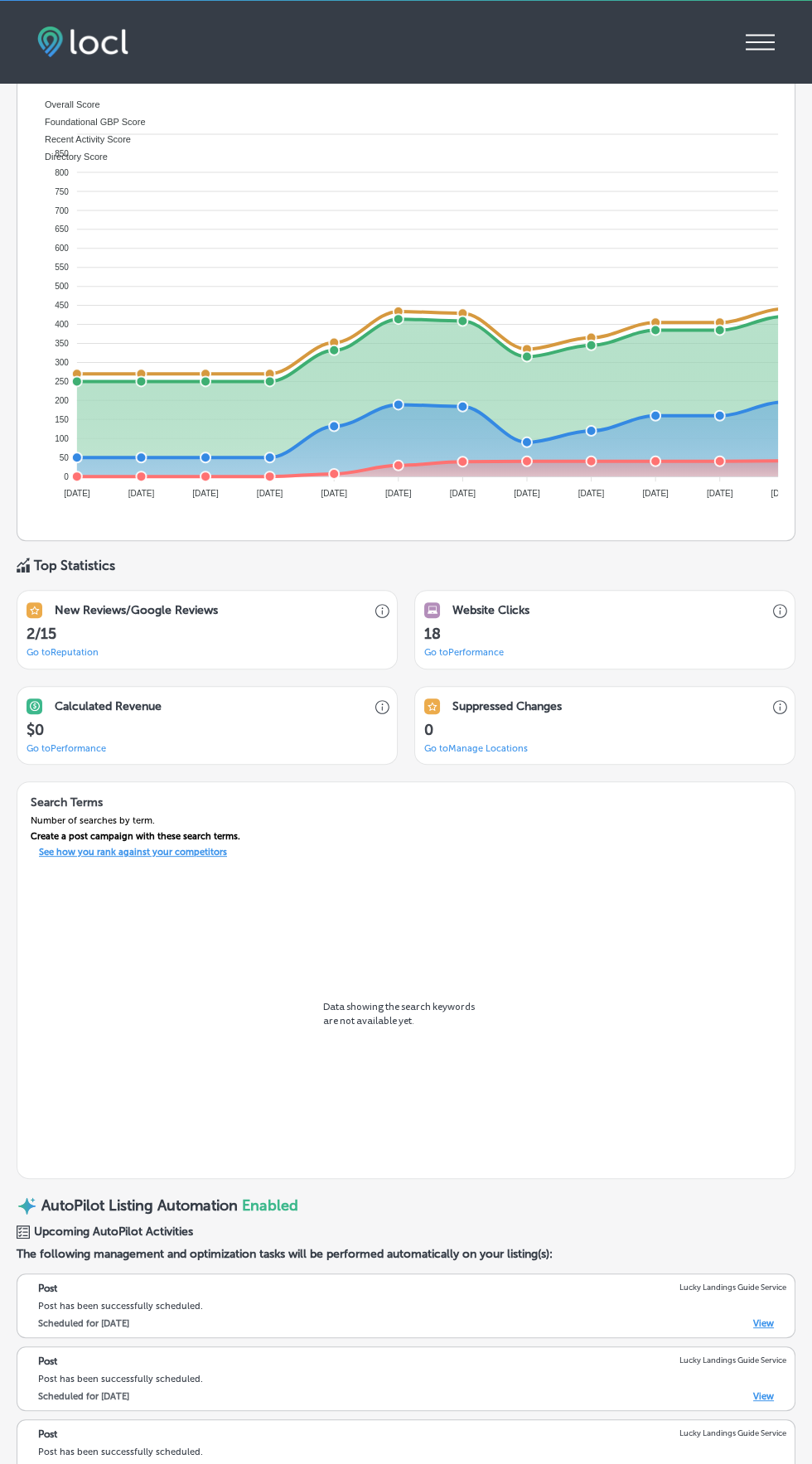
click at [194, 856] on p "See how you rank against your competitors" at bounding box center [133, 854] width 215 height 16
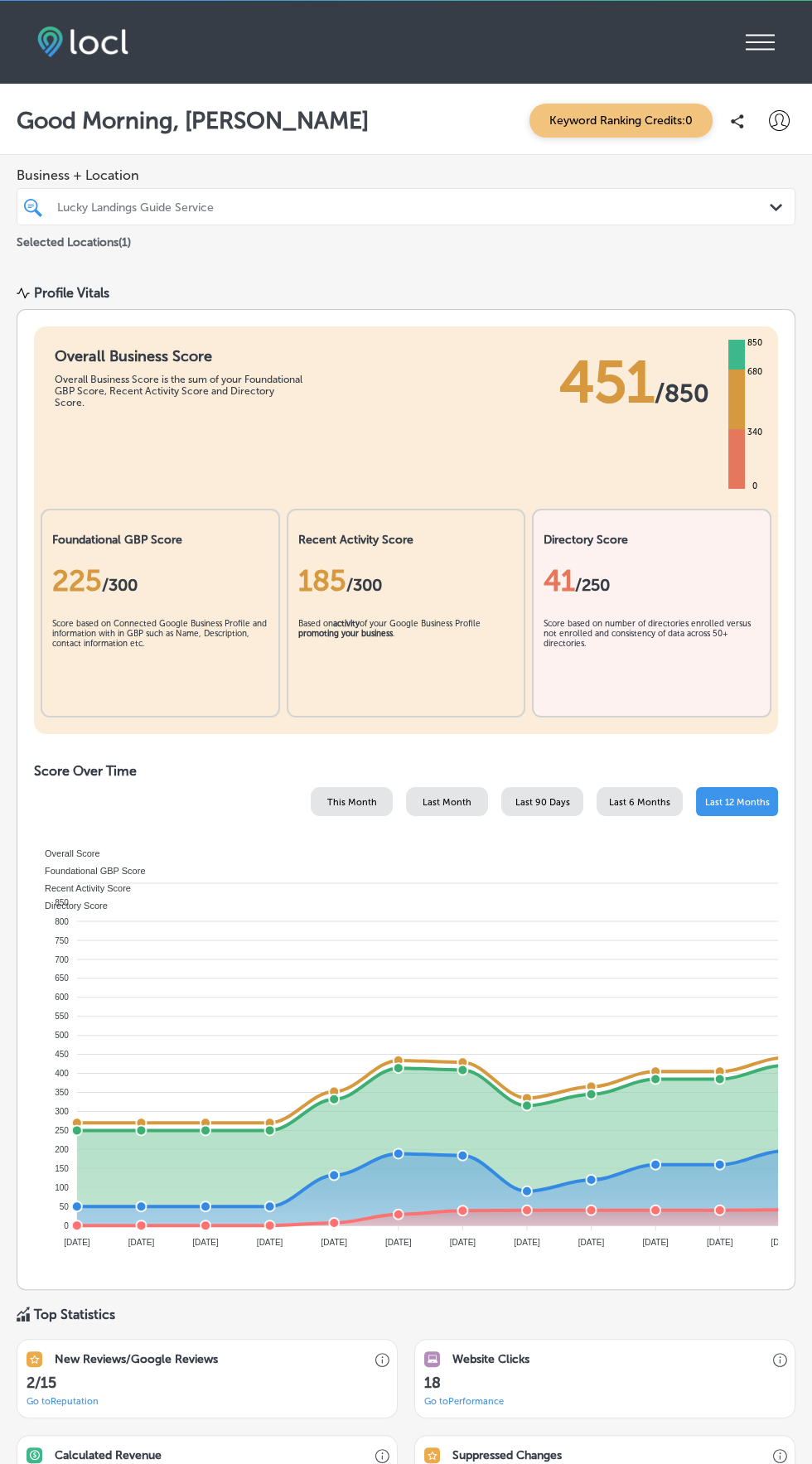
click at [686, 616] on div "Score based on number of directories enrolled versus not enrolled and consisten…" at bounding box center [651, 660] width 216 height 91
click at [761, 47] on icon "iconmonstr-menu-thin copy Created with Sketch." at bounding box center [760, 42] width 29 height 25
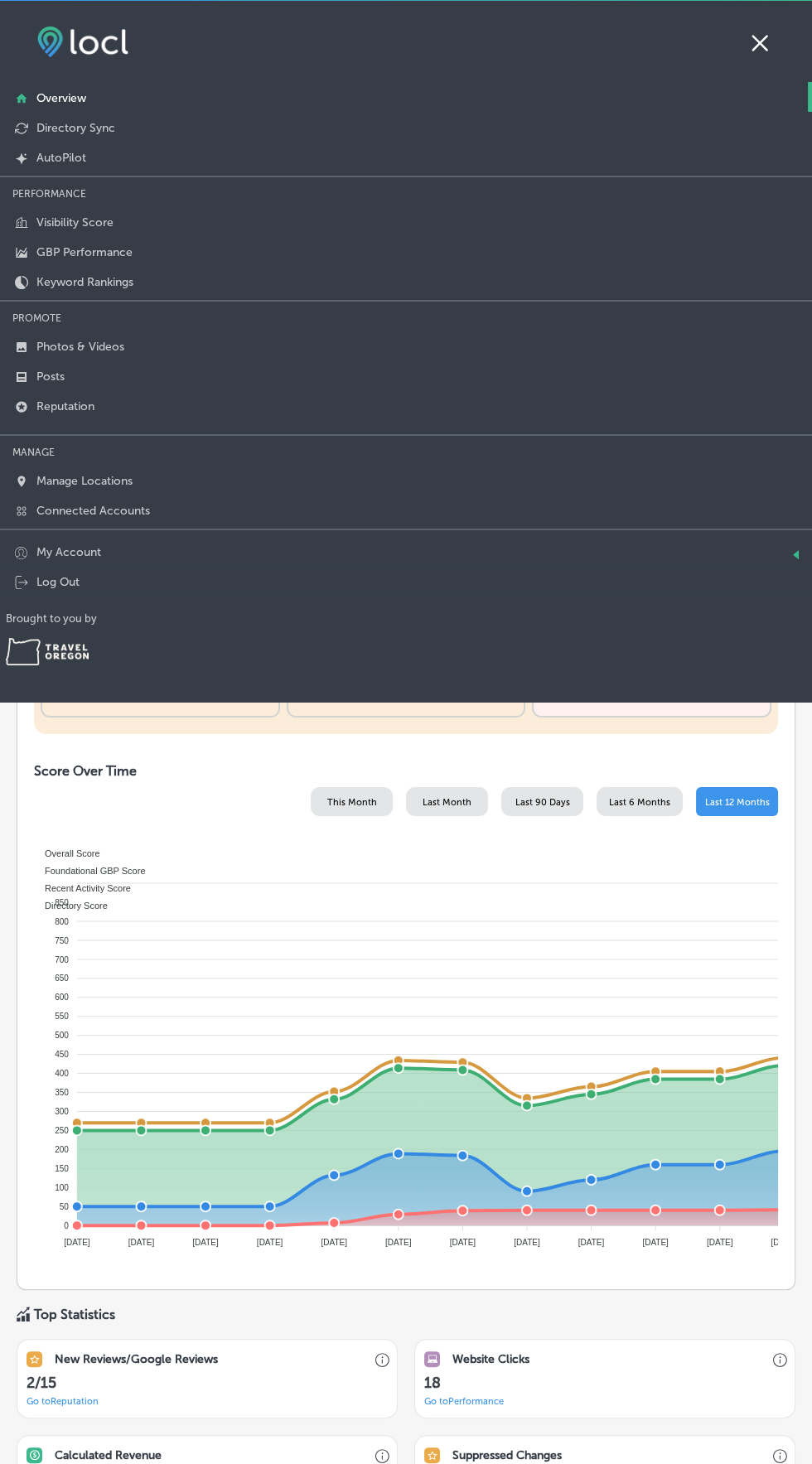
click at [52, 96] on p "Overview" at bounding box center [61, 98] width 50 height 14
click at [760, 51] on icon at bounding box center [760, 42] width 29 height 25
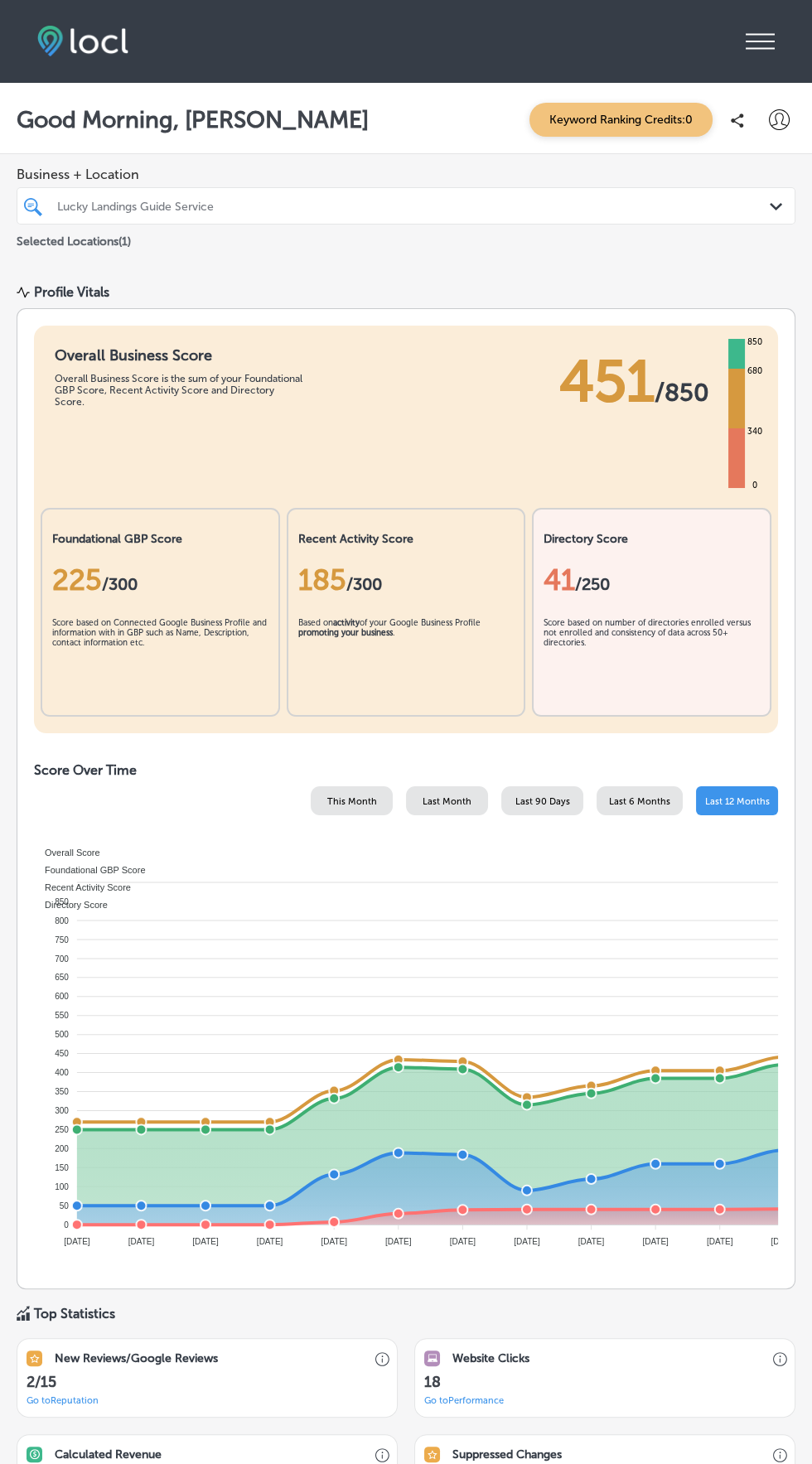
click at [768, 41] on icon at bounding box center [760, 41] width 29 height 16
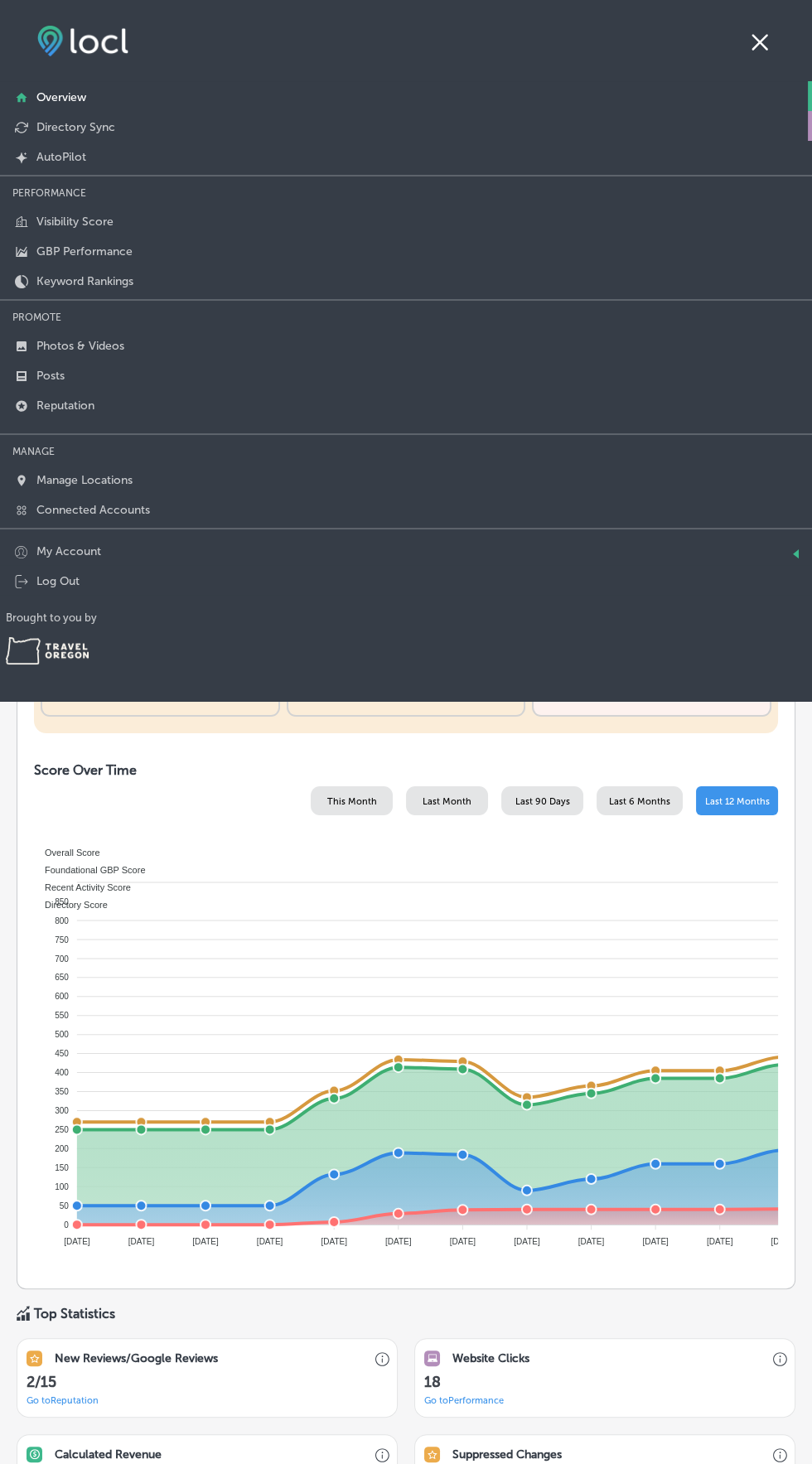
click at [107, 111] on link "Directory Sync" at bounding box center [406, 126] width 812 height 30
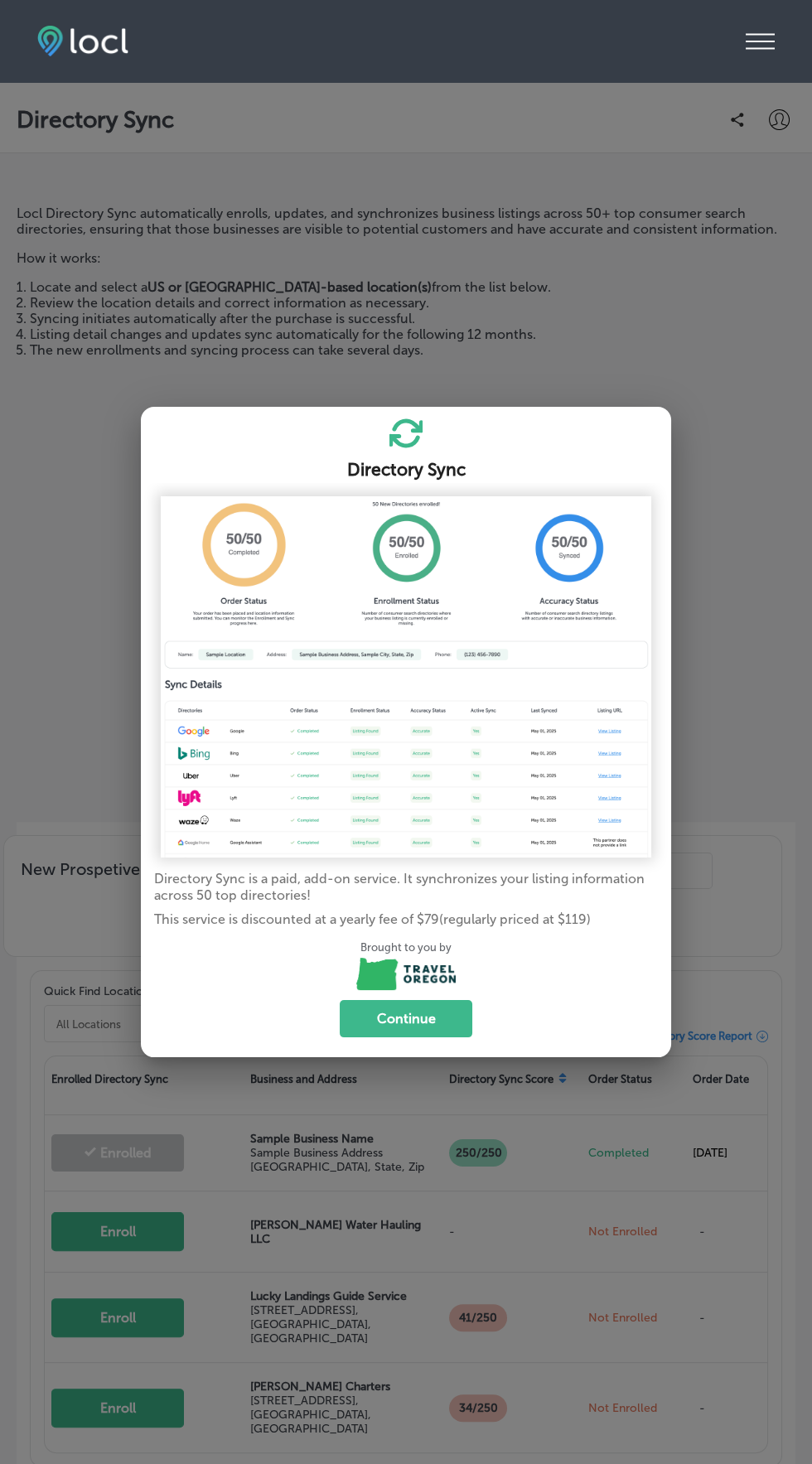
scroll to position [121, 0]
click at [765, 566] on div at bounding box center [406, 732] width 812 height 1464
click at [442, 1014] on button "Continue" at bounding box center [406, 1018] width 133 height 37
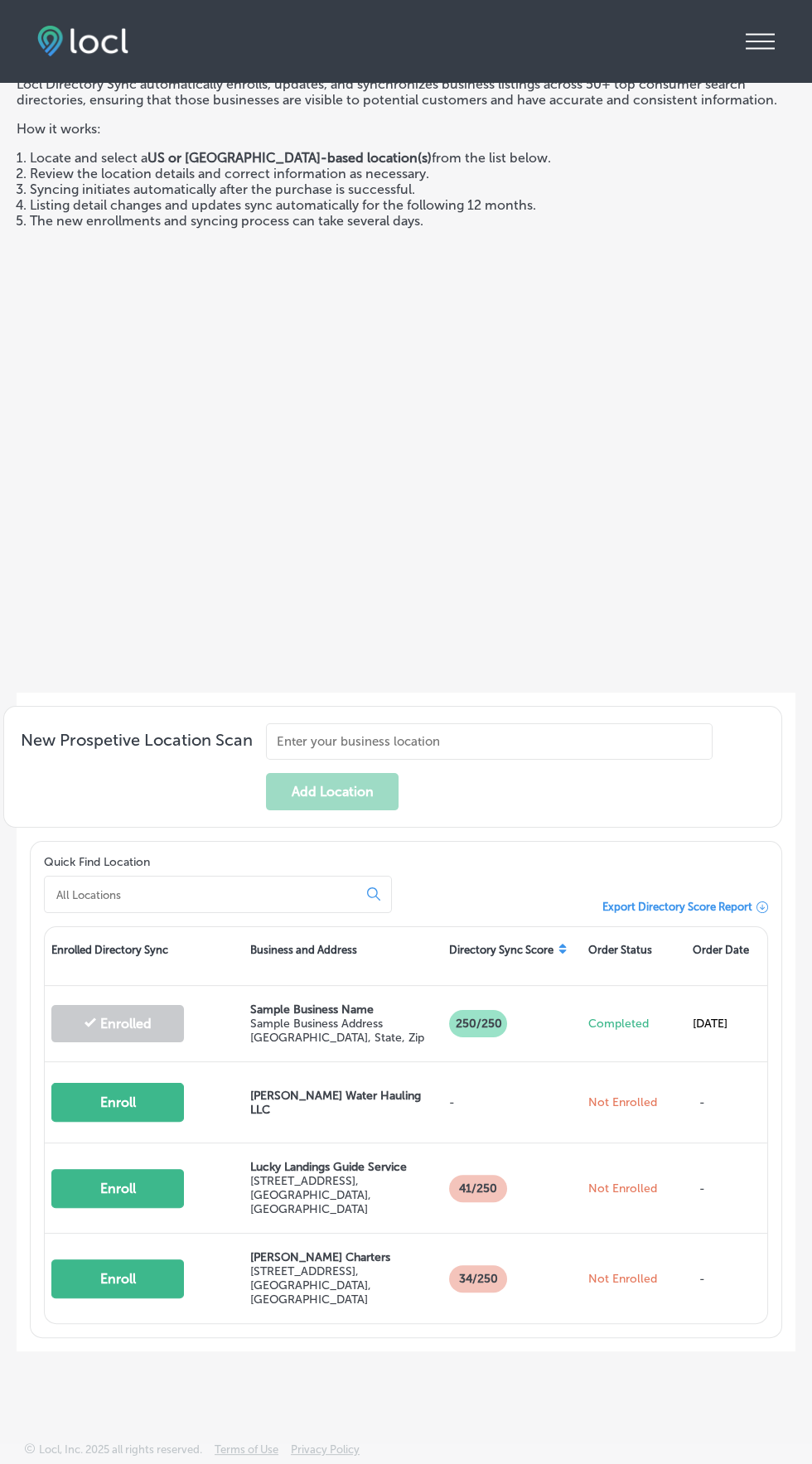
scroll to position [544, 0]
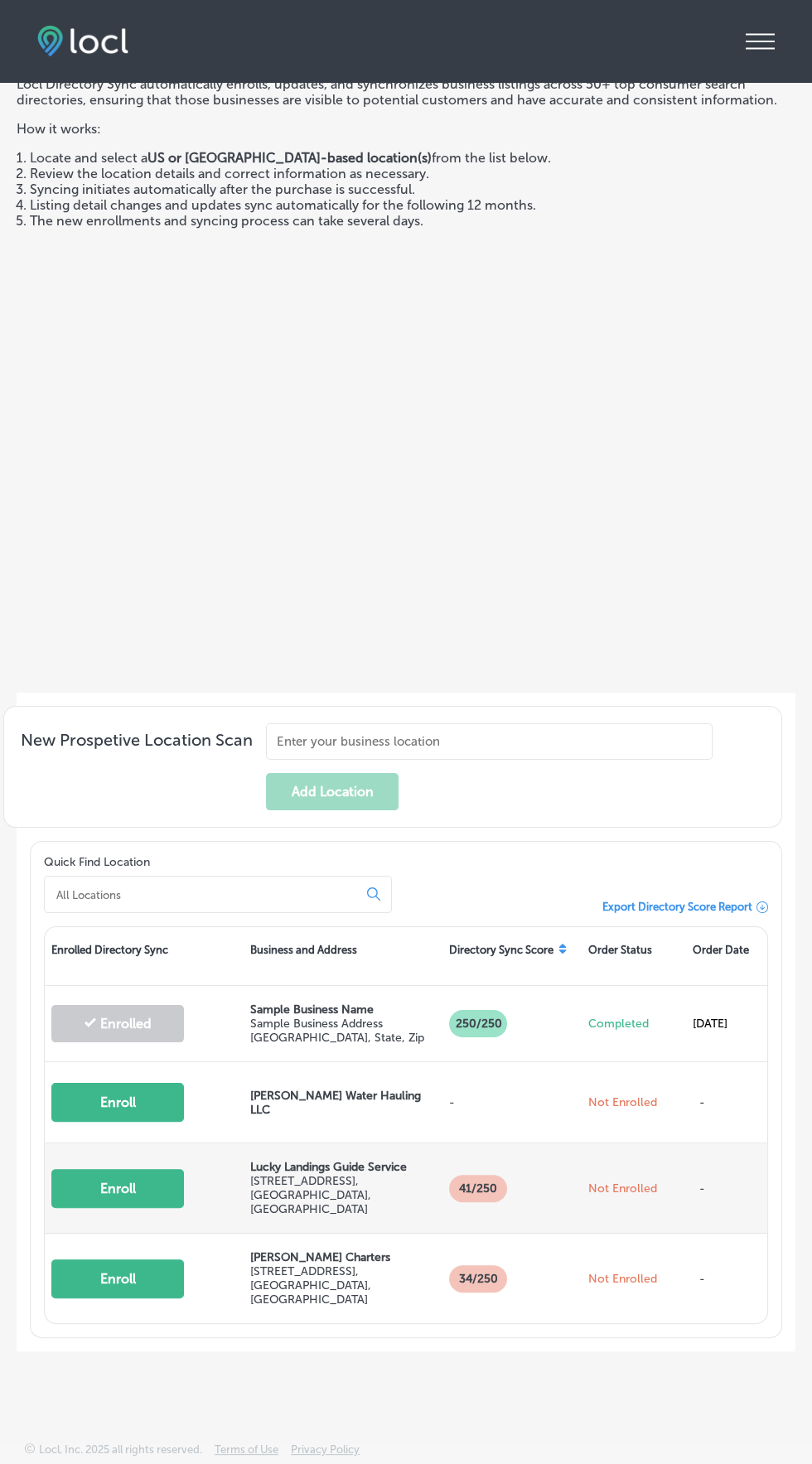
click at [123, 1198] on button "Enroll" at bounding box center [118, 1188] width 133 height 39
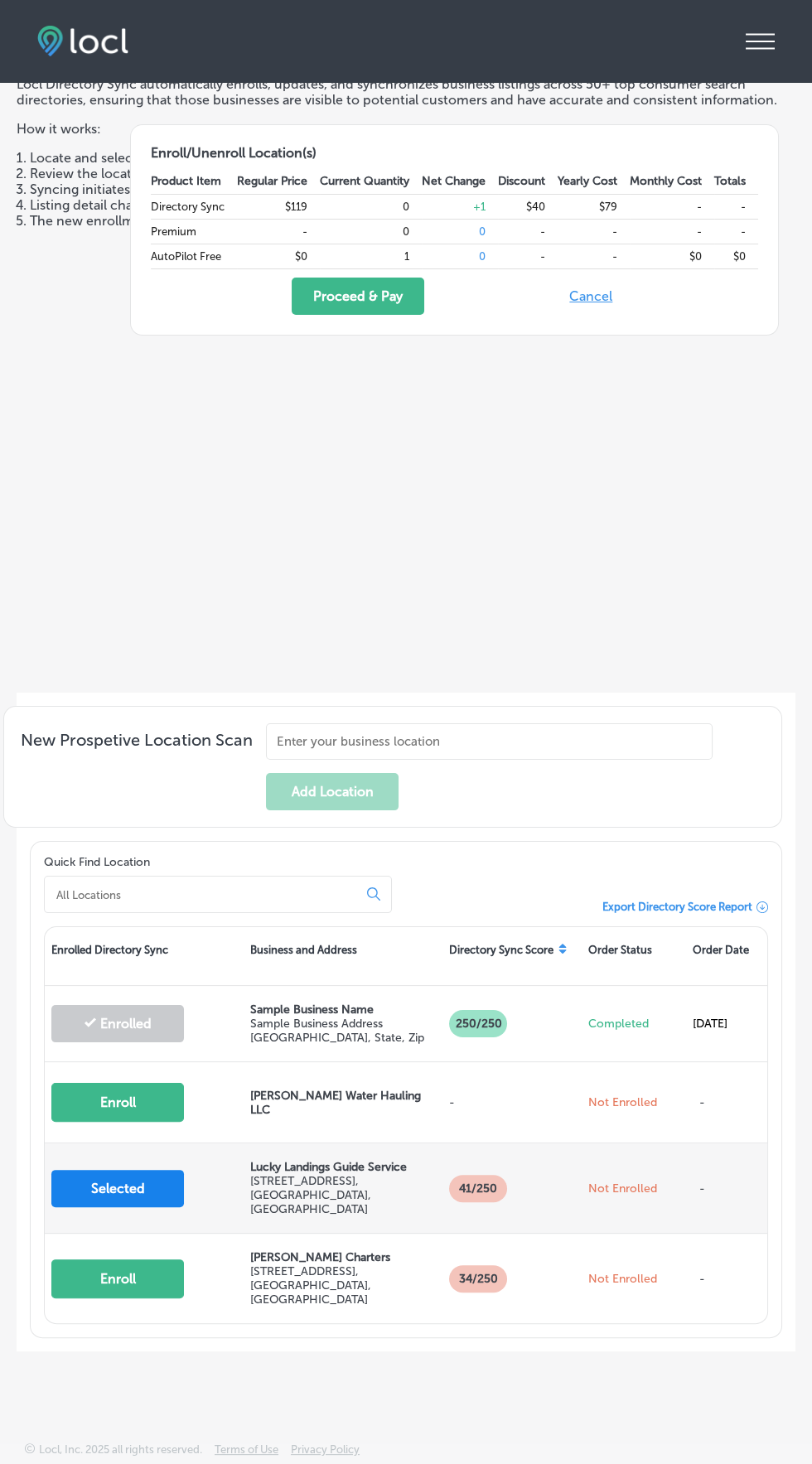
scroll to position [0, 0]
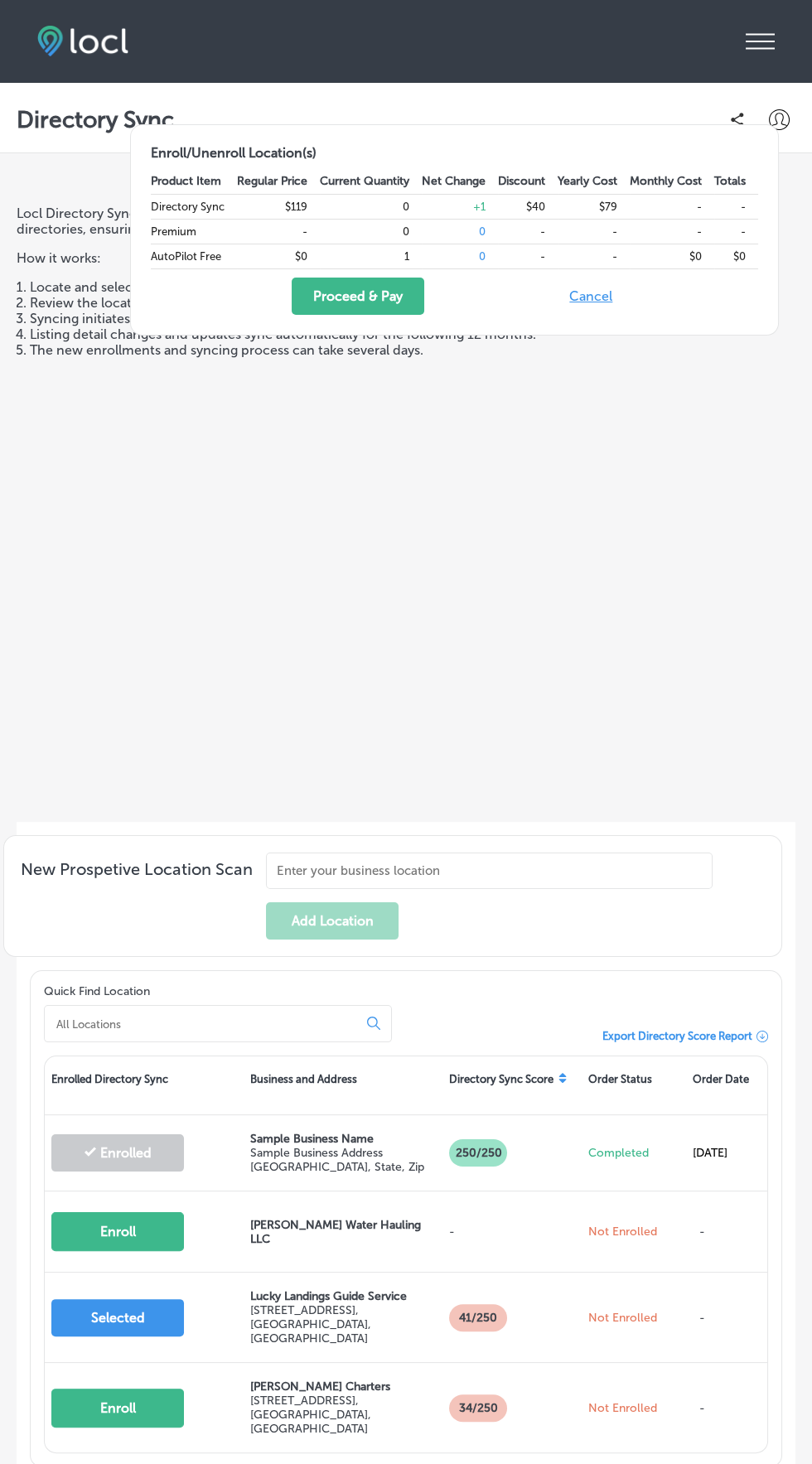
click at [760, 42] on icon "iconmonstr-menu-thin copy Created with Sketch." at bounding box center [760, 41] width 29 height 25
